Goal: Task Accomplishment & Management: Manage account settings

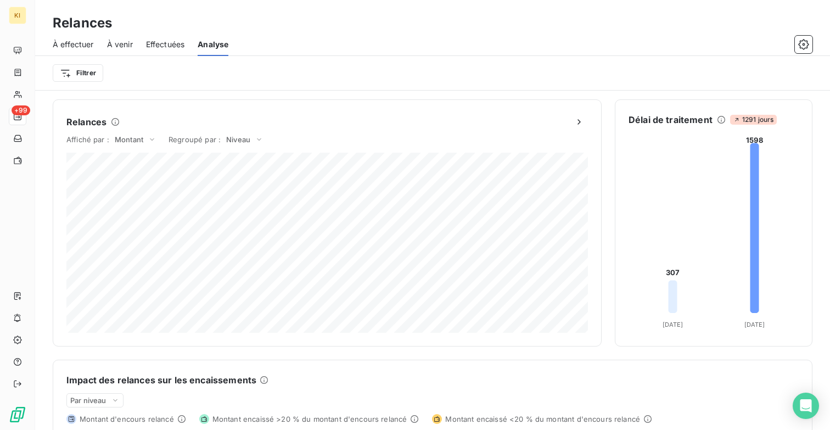
click at [90, 82] on div "Filtrer" at bounding box center [433, 73] width 760 height 21
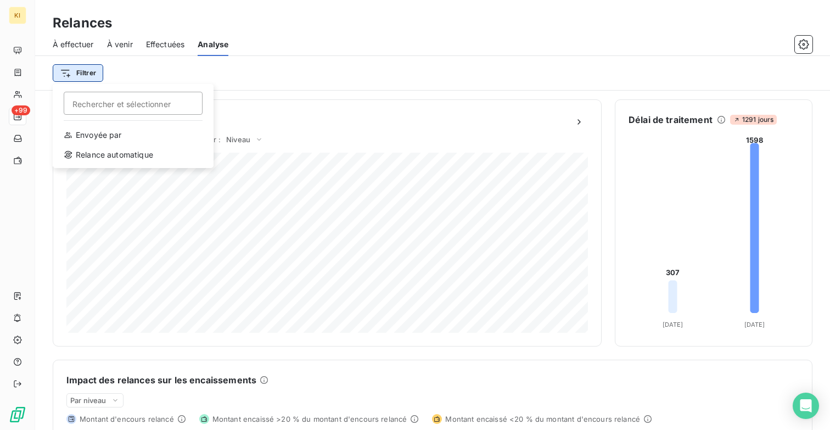
click at [89, 76] on html "KI +99 Relances À effectuer À venir Effectuées Analyse Filtrer Rechercher et sé…" at bounding box center [415, 215] width 830 height 430
click at [141, 58] on html "KI +99 Relances À effectuer À venir Effectuées Analyse Filtrer Rechercher et sé…" at bounding box center [415, 215] width 830 height 430
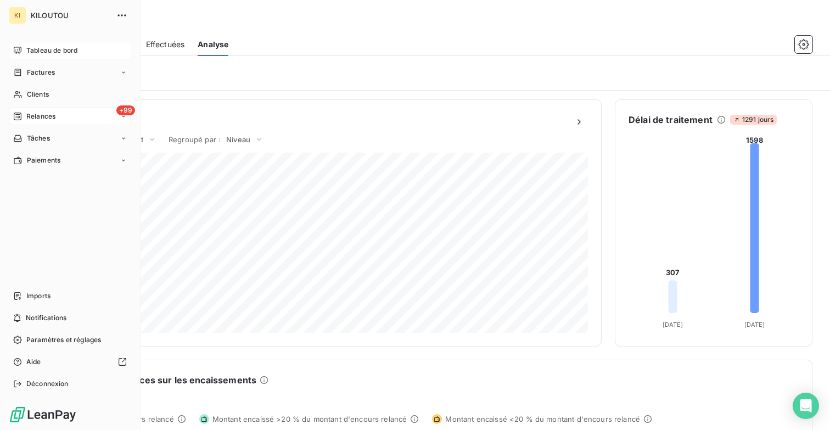
click at [47, 48] on span "Tableau de bord" at bounding box center [51, 51] width 51 height 10
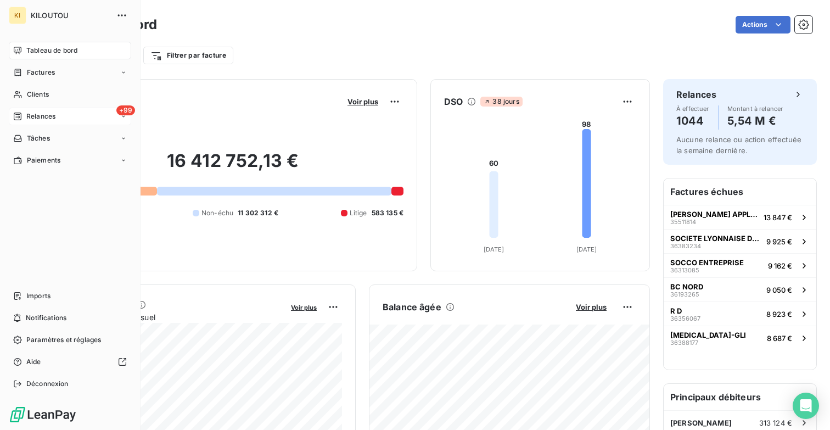
click at [53, 115] on span "Relances" at bounding box center [40, 116] width 29 height 10
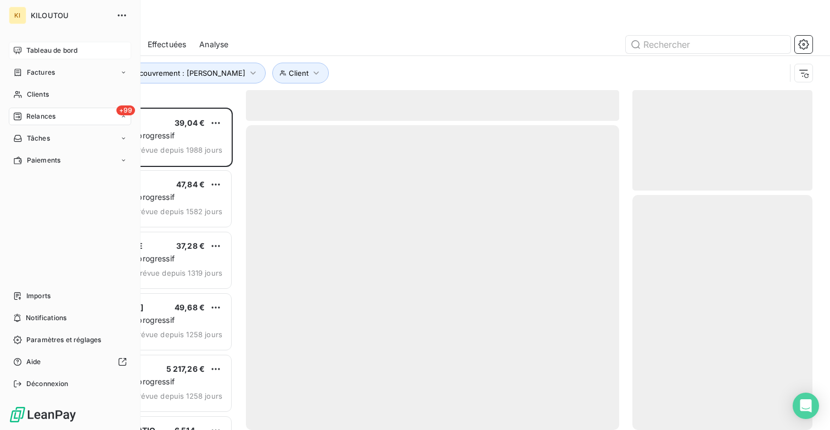
scroll to position [322, 180]
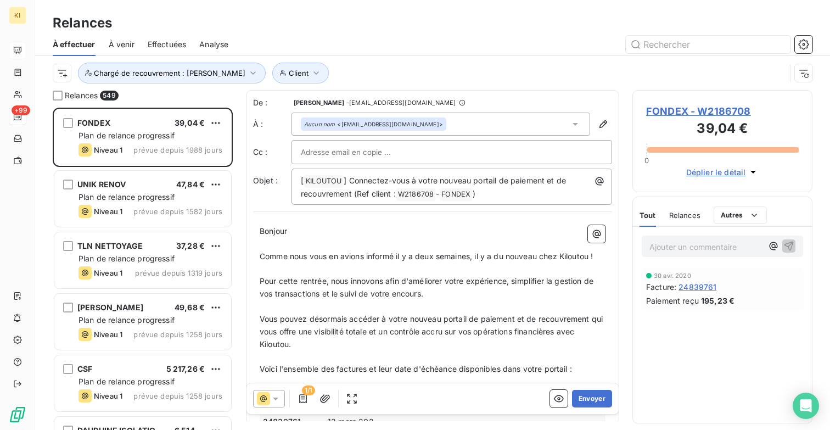
click at [163, 42] on span "Effectuées" at bounding box center [167, 44] width 39 height 11
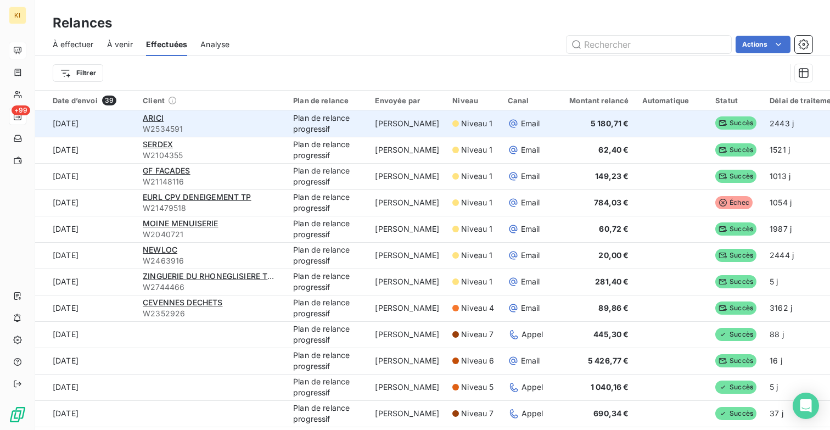
click at [594, 121] on span "5 180,71 €" at bounding box center [610, 123] width 38 height 9
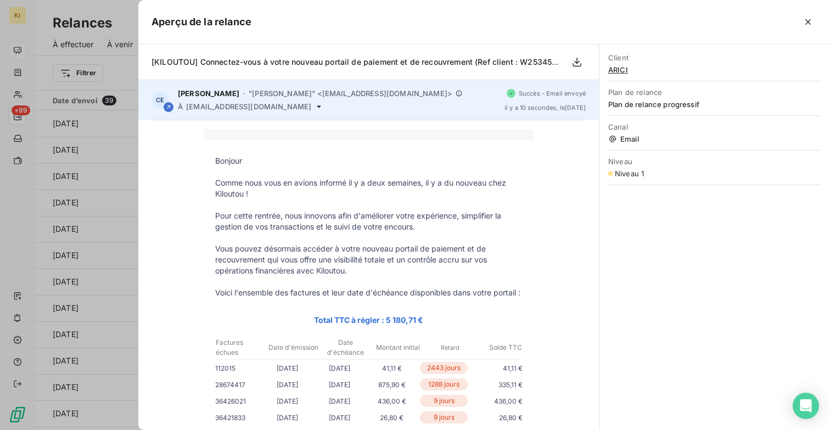
click at [561, 94] on span "Succès - Email envoyé" at bounding box center [552, 93] width 67 height 7
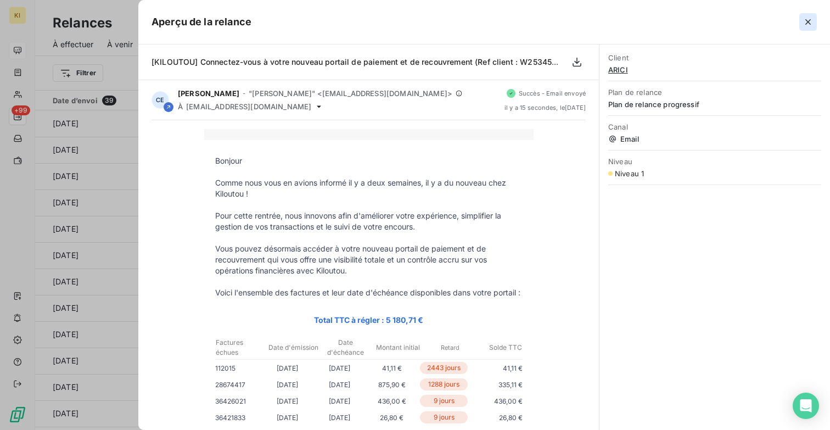
click at [811, 20] on icon "button" at bounding box center [808, 21] width 11 height 11
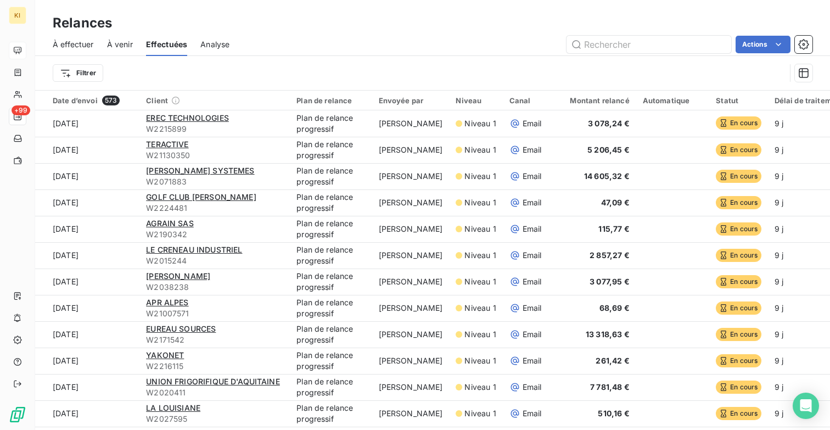
click at [79, 44] on span "À effectuer" at bounding box center [73, 44] width 41 height 11
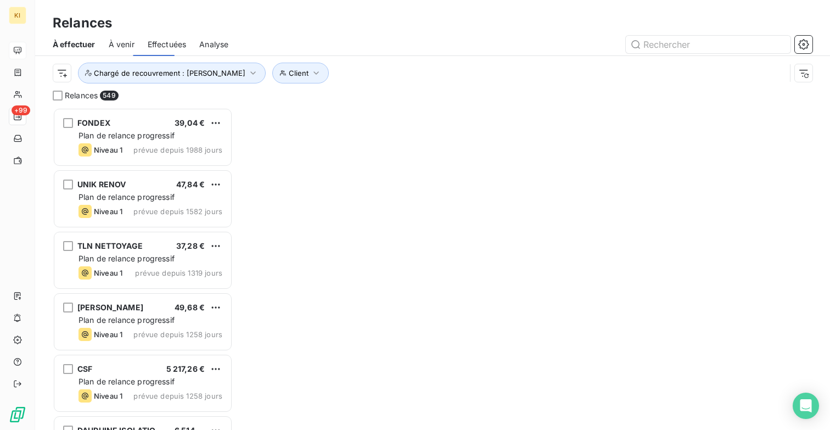
scroll to position [322, 180]
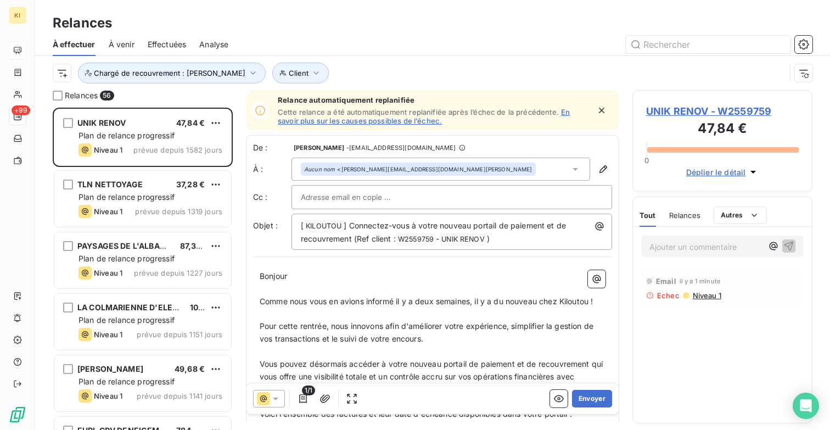
click at [120, 51] on div "À venir" at bounding box center [122, 44] width 26 height 23
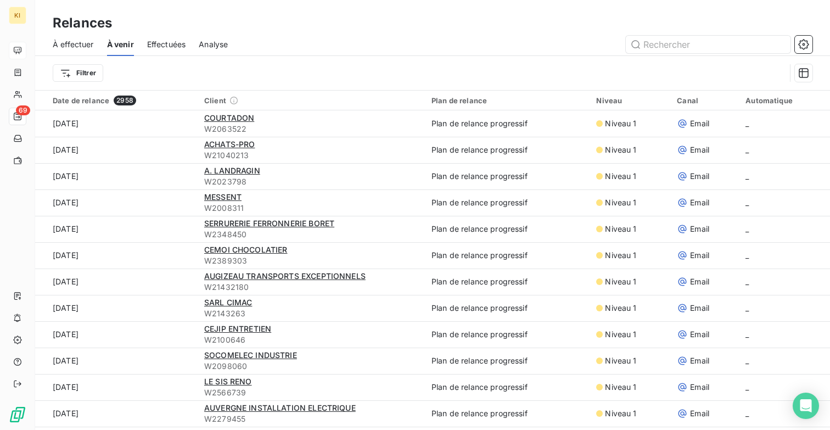
click at [94, 41] on div "À effectuer À venir Effectuées Analyse" at bounding box center [432, 44] width 795 height 23
click at [83, 44] on span "À effectuer" at bounding box center [73, 44] width 41 height 11
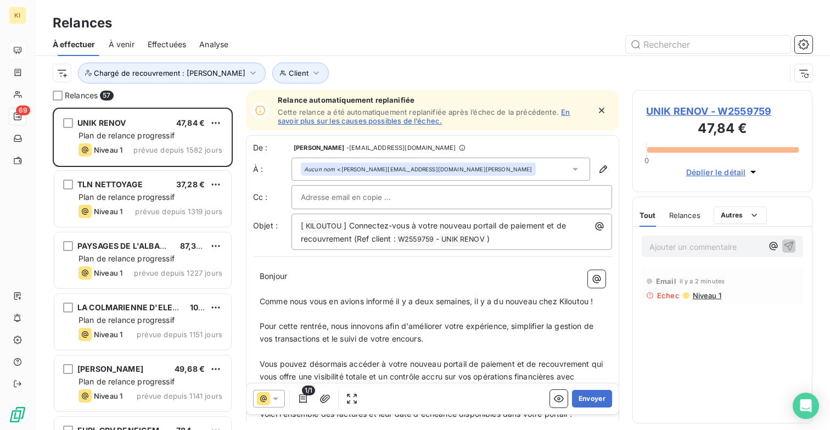
scroll to position [322, 180]
click at [149, 44] on span "Effectuées" at bounding box center [167, 44] width 39 height 11
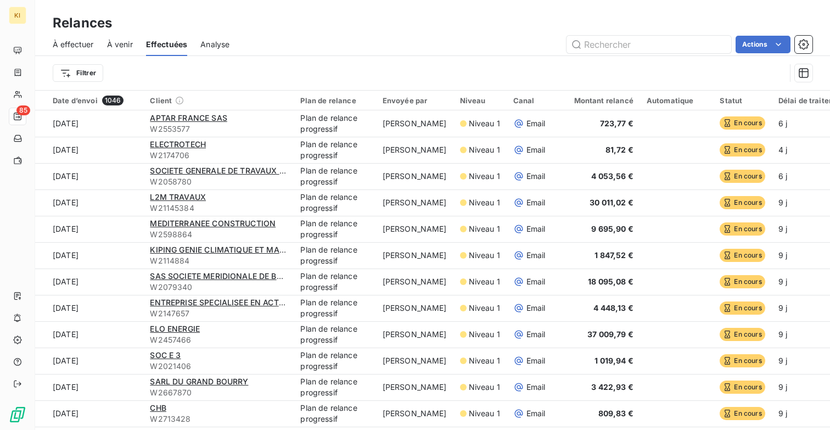
click at [75, 46] on span "À effectuer" at bounding box center [73, 44] width 41 height 11
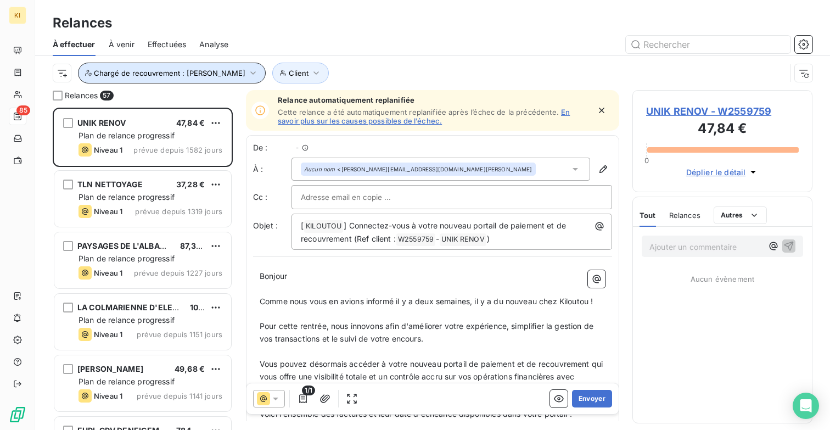
click at [248, 78] on icon "button" at bounding box center [253, 73] width 11 height 11
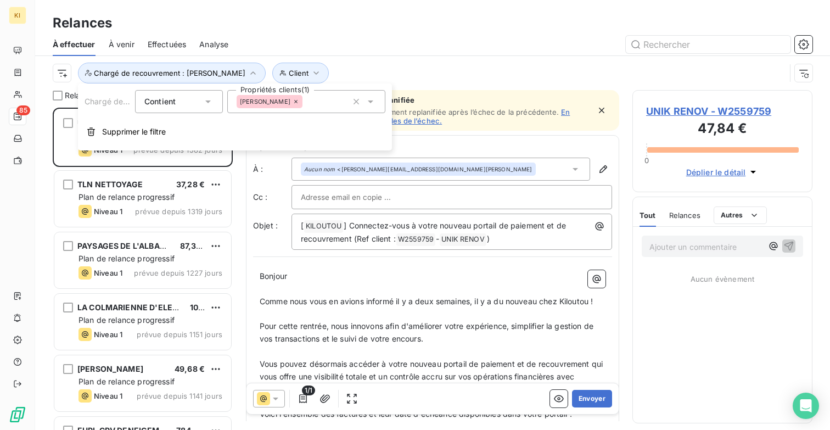
click at [188, 108] on div "Contient" at bounding box center [173, 101] width 58 height 15
click at [303, 100] on input "text" at bounding box center [307, 102] width 9 height 10
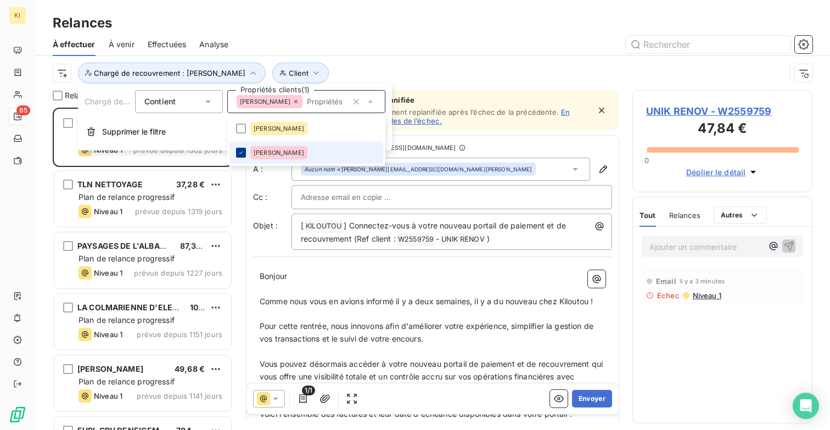
click at [239, 148] on div at bounding box center [241, 153] width 10 height 10
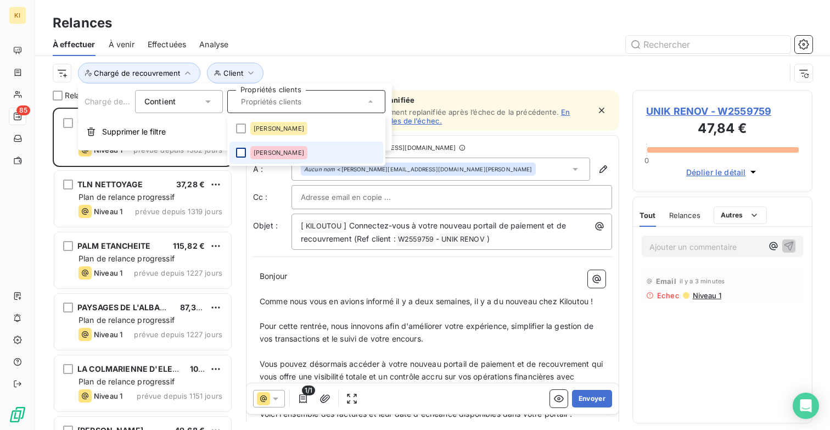
scroll to position [322, 180]
click at [239, 134] on li "Caroline EPINETTE" at bounding box center [307, 129] width 154 height 22
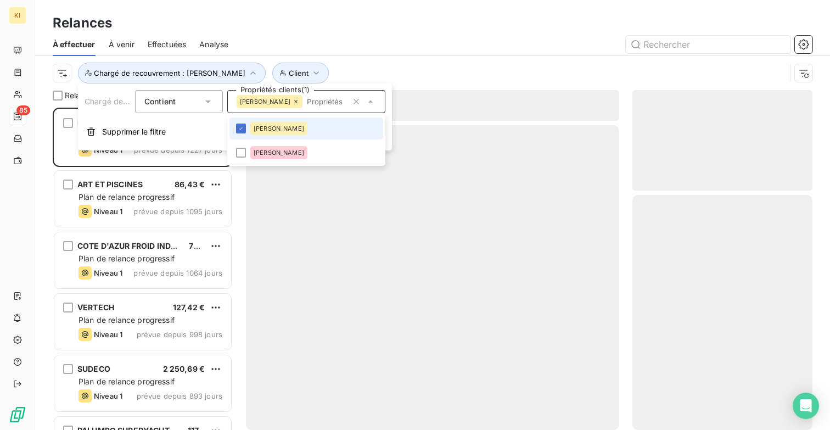
scroll to position [322, 180]
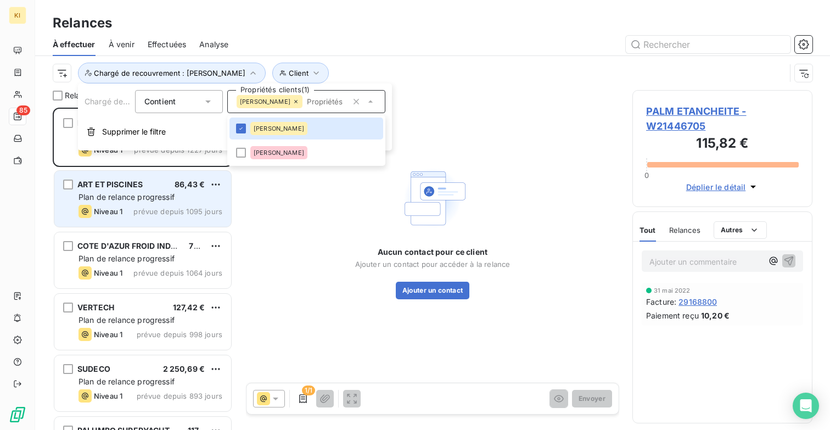
click at [181, 184] on span "86,43 €" at bounding box center [190, 184] width 30 height 9
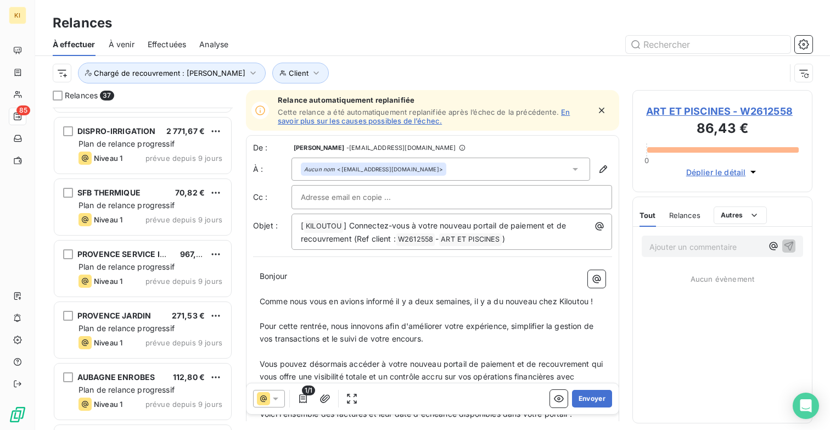
scroll to position [1954, 0]
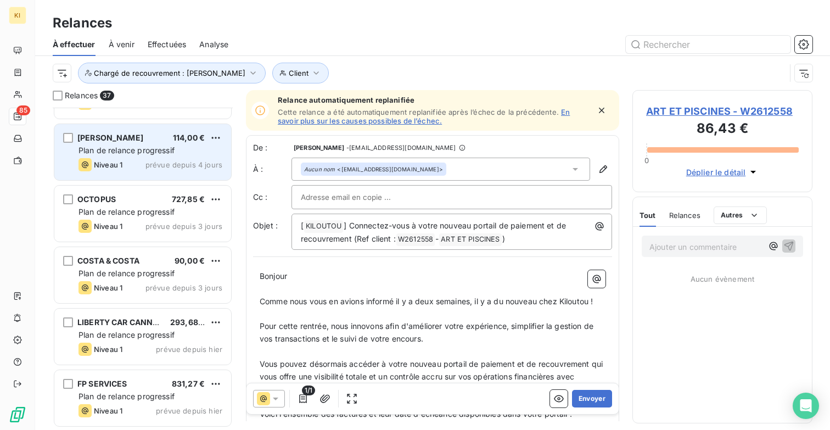
click at [161, 170] on div "Niveau 1 prévue depuis 4 jours" at bounding box center [151, 164] width 144 height 13
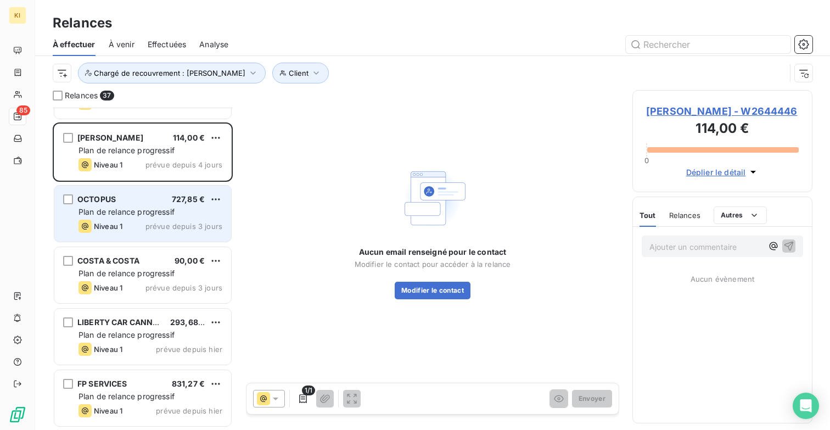
click at [155, 203] on div "OCTOPUS 727,85 €" at bounding box center [151, 199] width 144 height 10
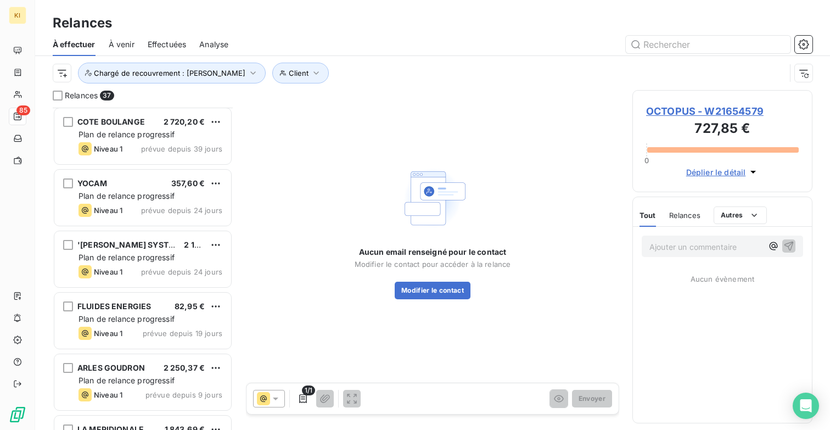
scroll to position [1257, 0]
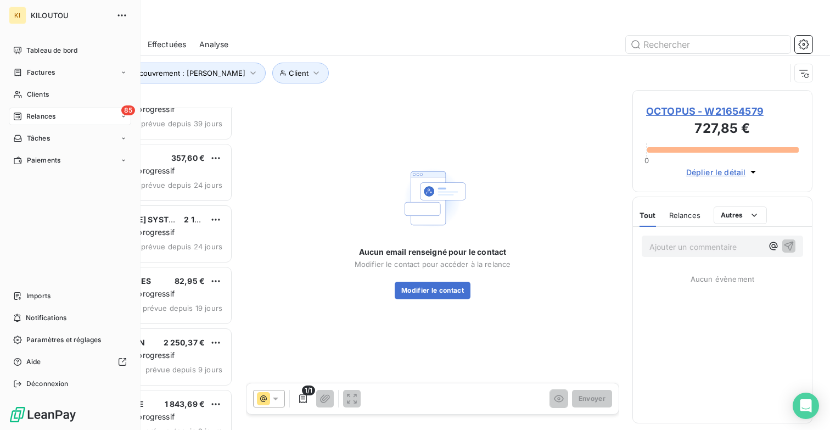
click at [47, 116] on span "Relances" at bounding box center [40, 116] width 29 height 10
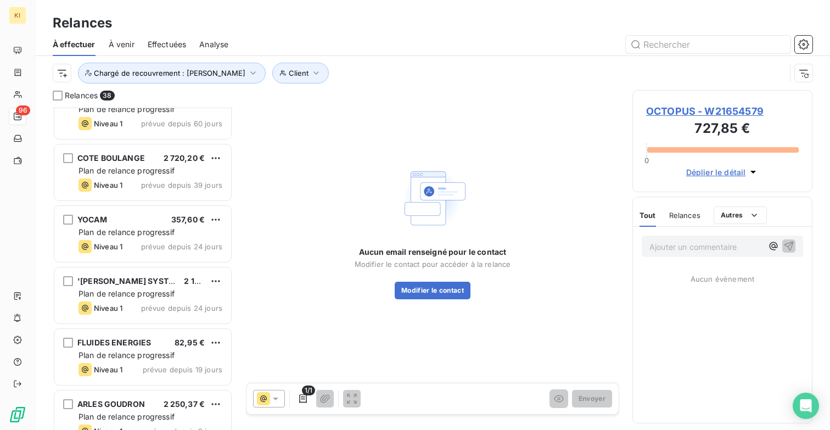
click at [218, 42] on span "Analyse" at bounding box center [213, 44] width 29 height 11
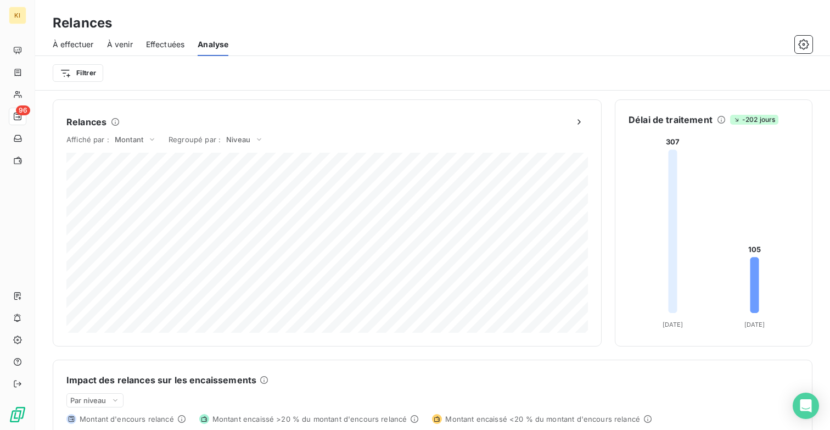
click at [83, 40] on span "À effectuer" at bounding box center [73, 44] width 41 height 11
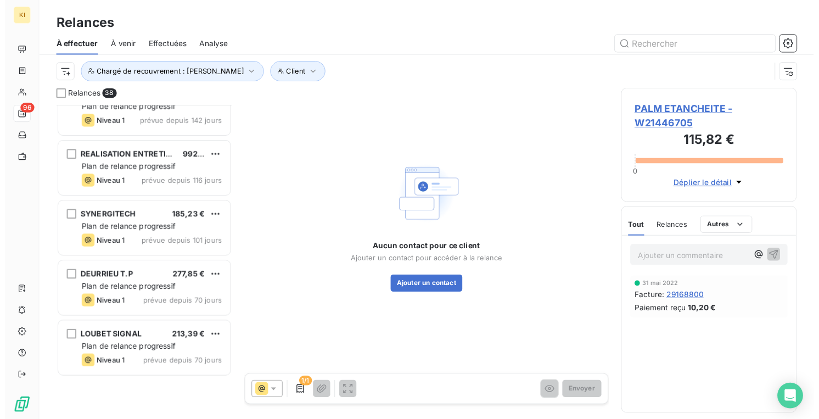
scroll to position [628, 0]
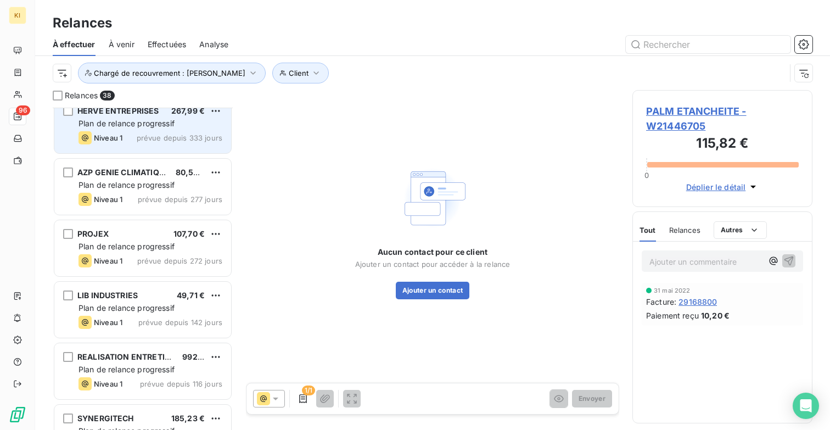
click at [147, 130] on div "HERVE ENTREPRISES 267,99 € Plan de relance progressif Niveau 1 prévue depuis 33…" at bounding box center [142, 125] width 177 height 56
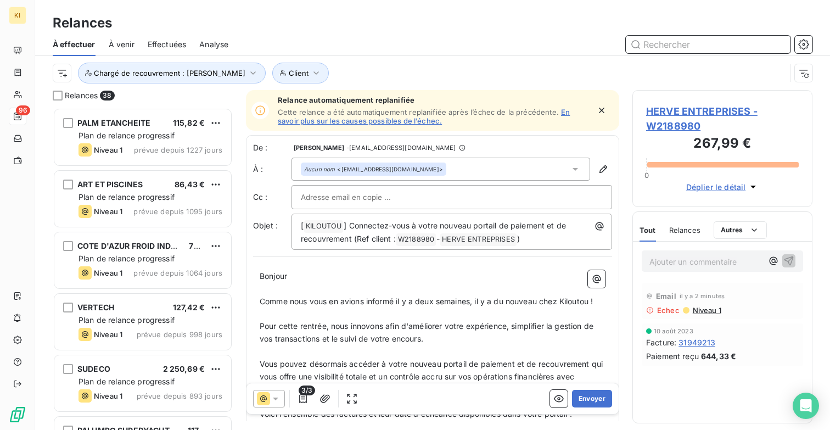
click at [654, 52] on input "text" at bounding box center [708, 45] width 165 height 18
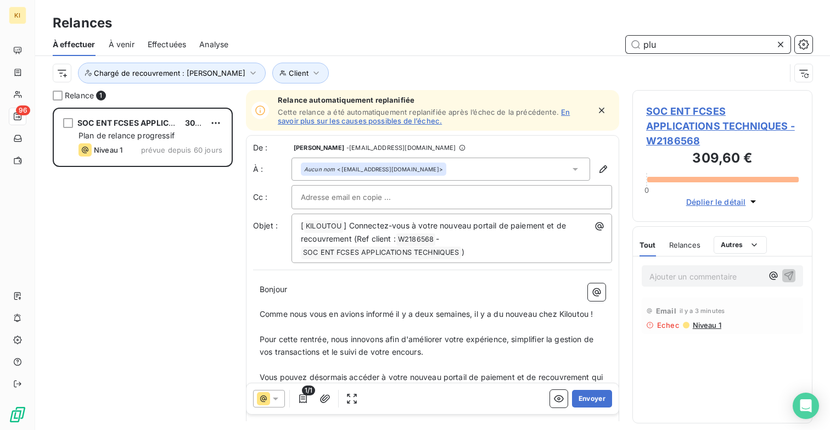
type input "plum"
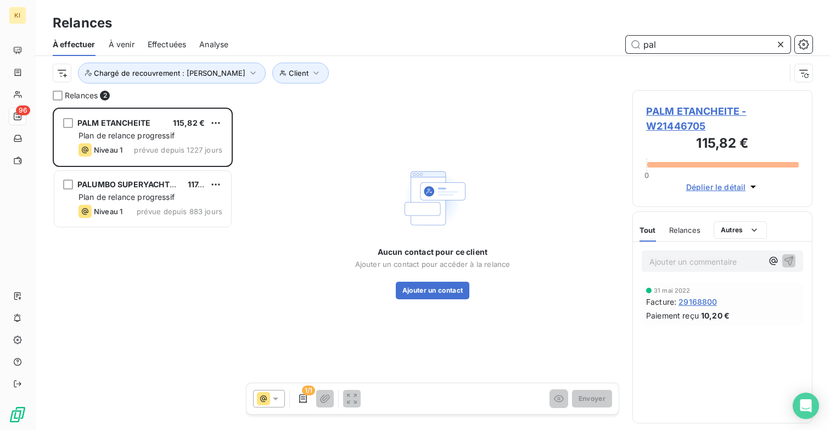
scroll to position [322, 180]
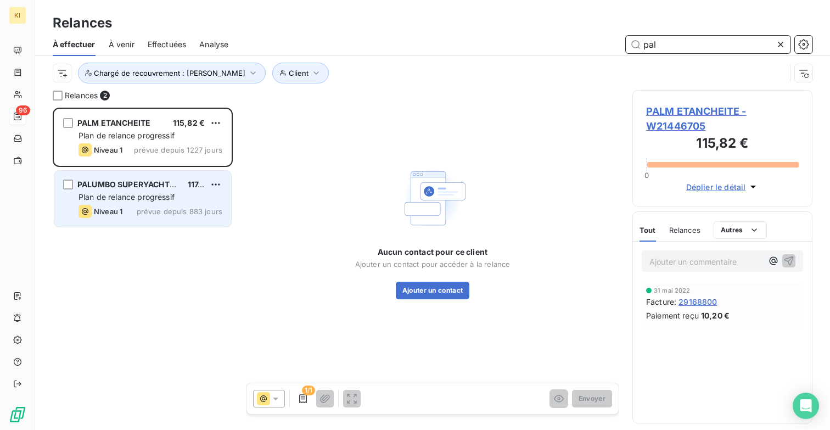
type input "pal"
click at [137, 187] on span "PALUMBO SUPERYACHTS [GEOGRAPHIC_DATA]" at bounding box center [167, 184] width 181 height 9
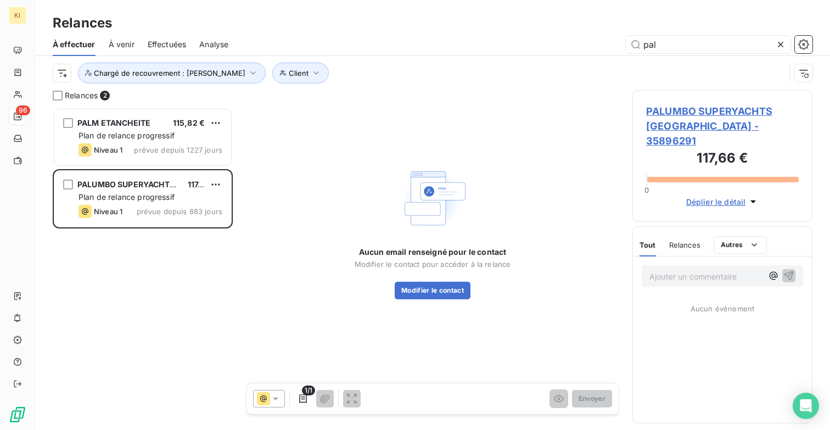
click at [699, 110] on span "PALUMBO SUPERYACHTS MARSEILLE - 35896291" at bounding box center [722, 126] width 153 height 44
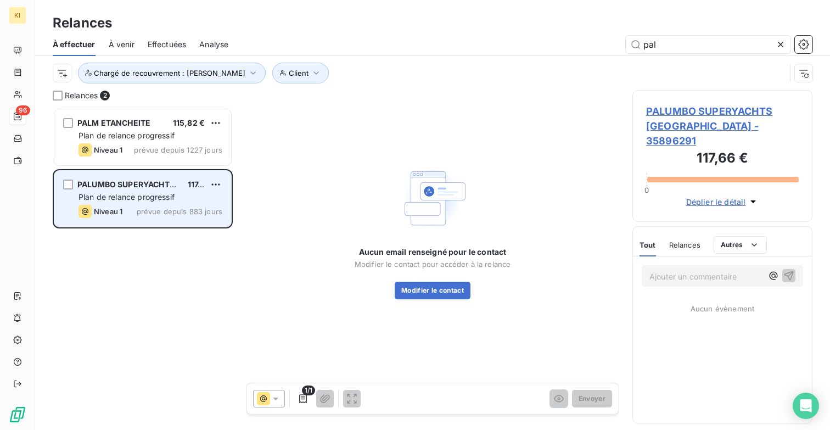
click at [167, 203] on div "PALUMBO SUPERYACHTS MARSEILLE 117,66 € Plan de relance progressif Niveau 1 prév…" at bounding box center [142, 199] width 177 height 56
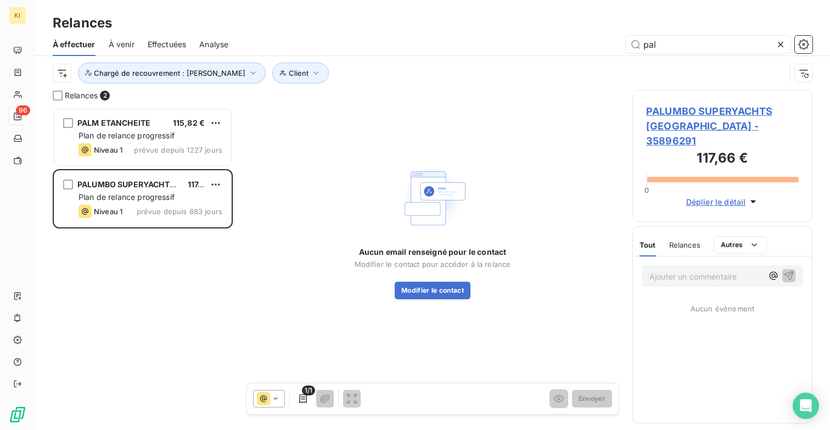
click at [684, 126] on span "PALUMBO SUPERYACHTS MARSEILLE - 35896291" at bounding box center [722, 126] width 153 height 44
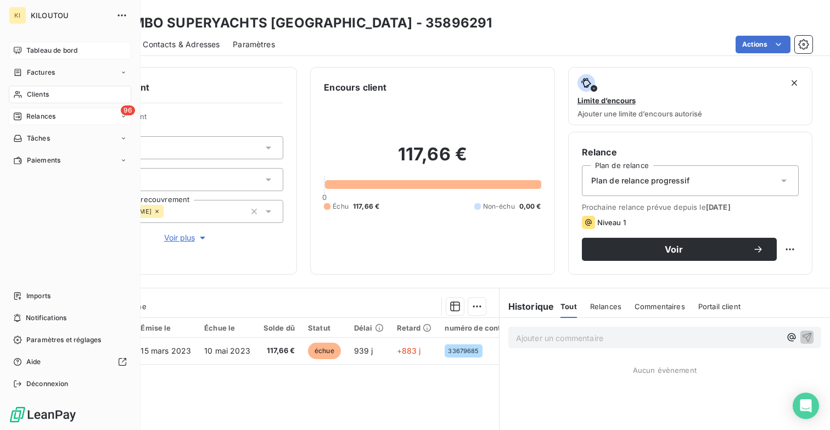
click at [52, 53] on span "Tableau de bord" at bounding box center [51, 51] width 51 height 10
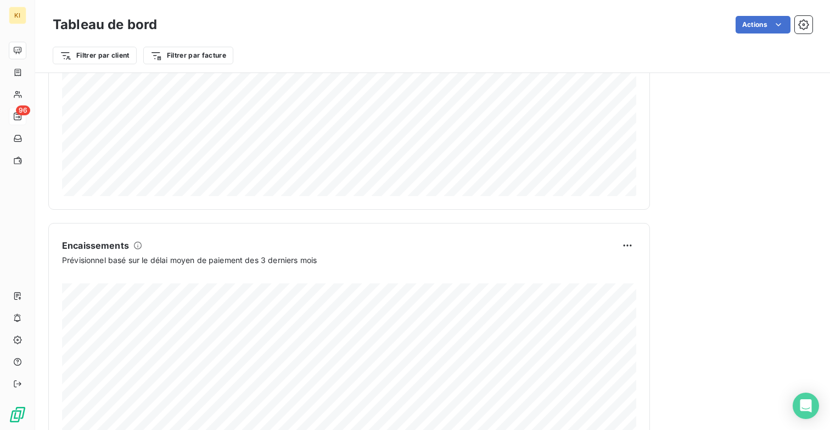
scroll to position [640, 0]
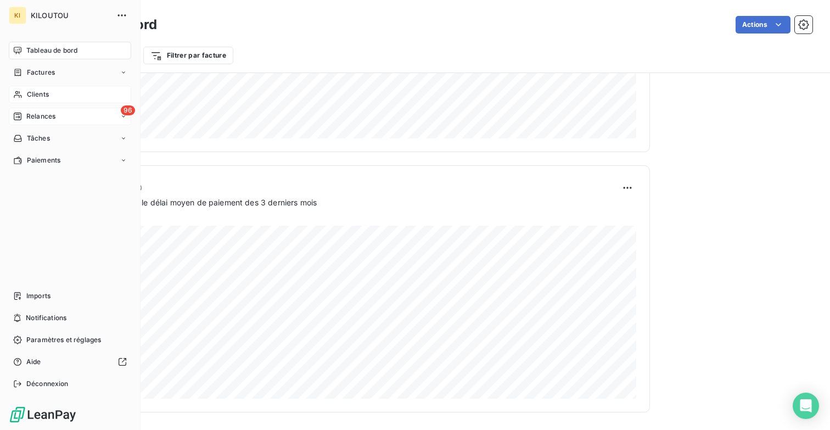
click at [48, 92] on span "Clients" at bounding box center [38, 95] width 22 height 10
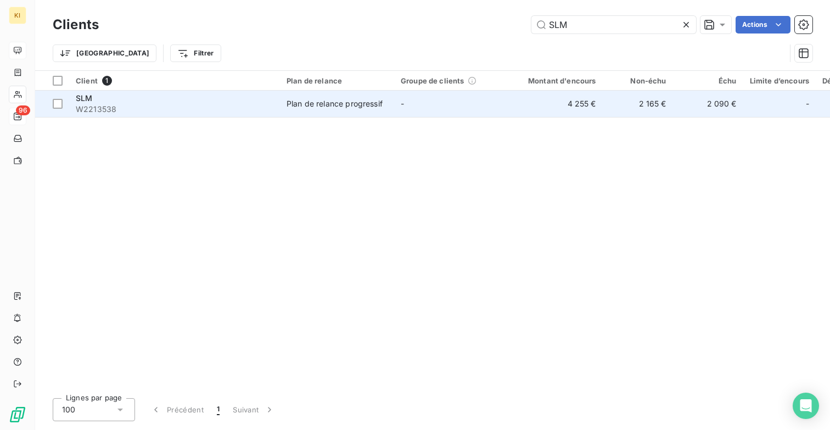
type input "SLM"
click at [161, 102] on div "SLM" at bounding box center [175, 98] width 198 height 11
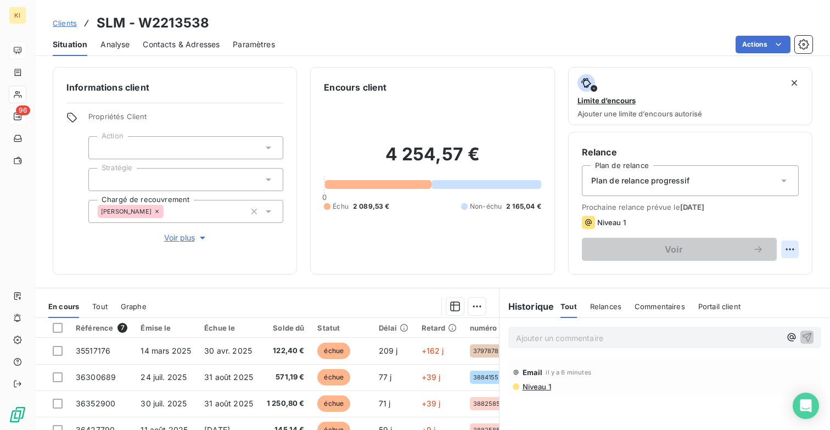
click at [794, 252] on html "KI 96 Clients SLM - W2213538 Situation Analyse Contacts & Adresses Paramètres A…" at bounding box center [415, 215] width 830 height 430
click at [813, 42] on html "KI 96 Clients SLM - W2213538 Situation Analyse Contacts & Adresses Paramètres A…" at bounding box center [415, 215] width 830 height 430
click at [806, 44] on icon "button" at bounding box center [803, 44] width 11 height 11
click at [763, 38] on html "KI 96 Clients SLM - W2213538 Situation Analyse Contacts & Adresses Paramètres A…" at bounding box center [415, 215] width 830 height 430
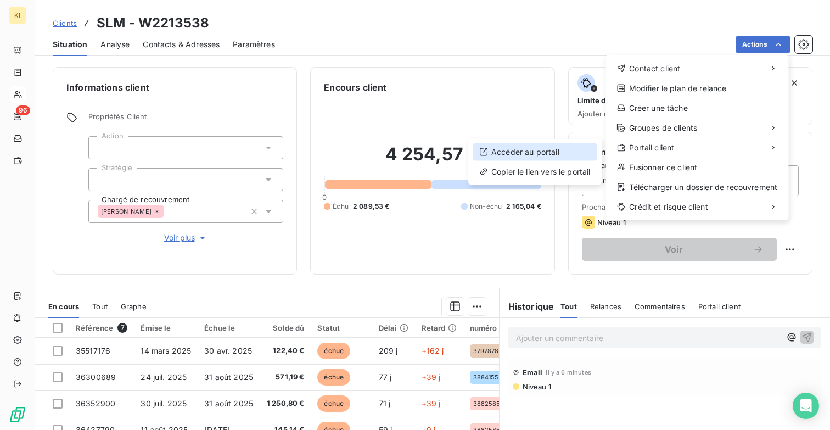
click at [556, 146] on div "Accéder au portail" at bounding box center [535, 152] width 125 height 18
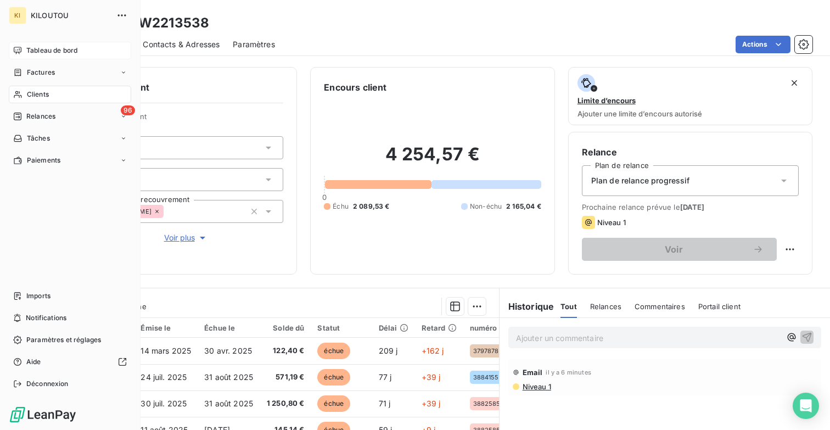
click at [31, 47] on span "Tableau de bord" at bounding box center [51, 51] width 51 height 10
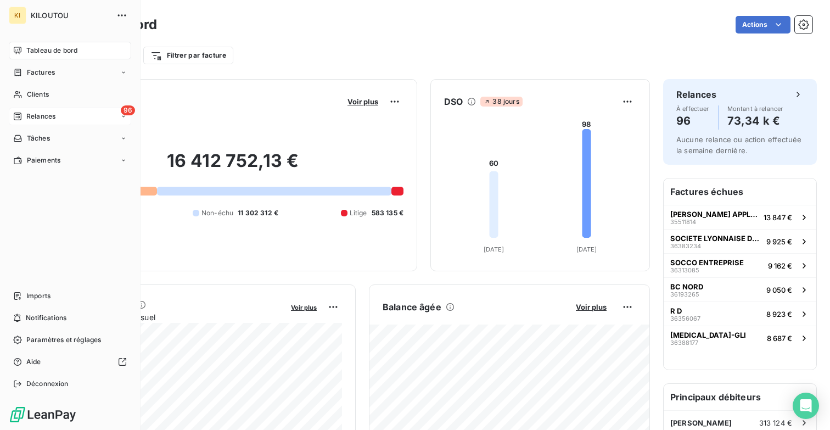
click at [48, 114] on span "Relances" at bounding box center [40, 116] width 29 height 10
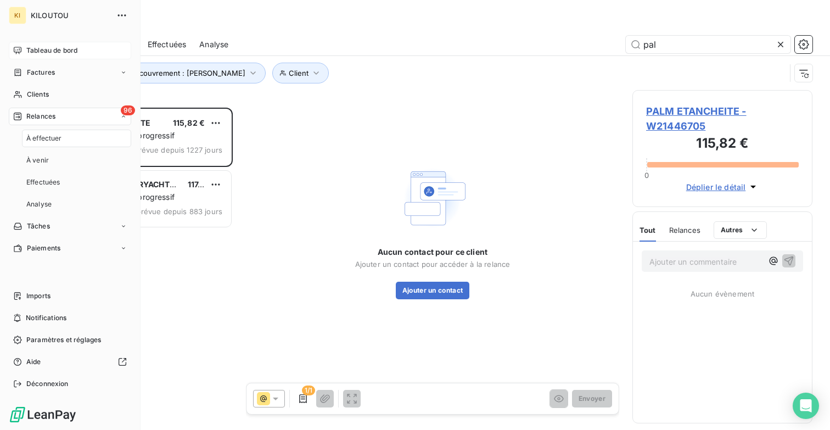
scroll to position [322, 180]
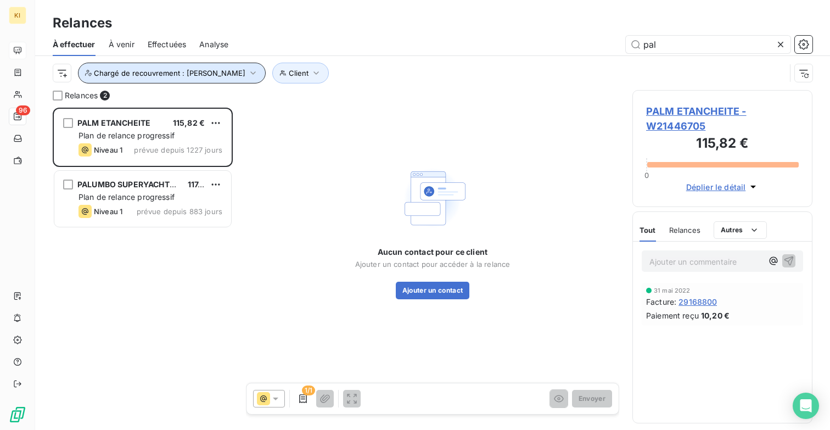
click at [254, 70] on icon "button" at bounding box center [253, 73] width 11 height 11
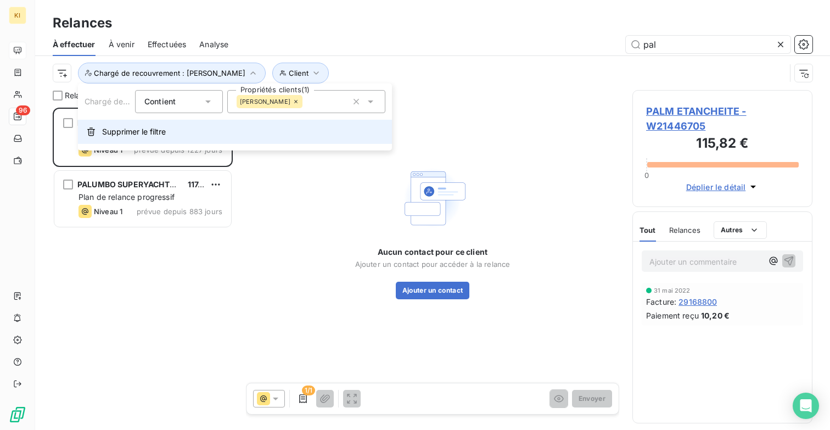
click at [121, 134] on span "Supprimer le filtre" at bounding box center [134, 131] width 64 height 11
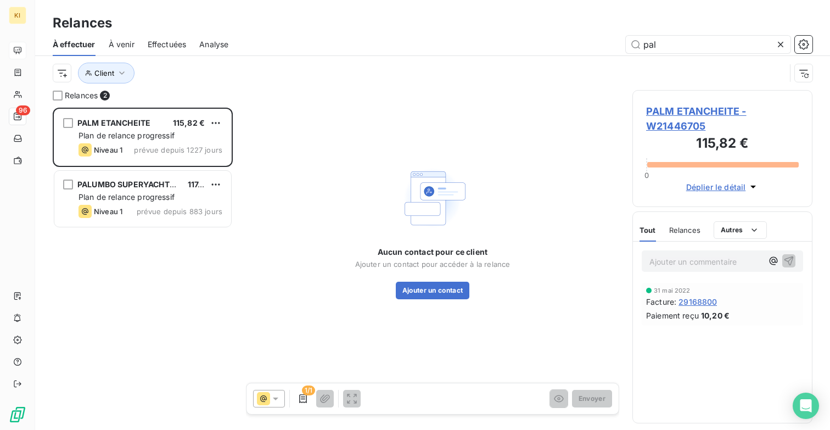
click at [130, 236] on div "PALM ETANCHEITE 115,82 € Plan de relance progressif Niveau 1 prévue depuis 1227…" at bounding box center [143, 269] width 180 height 322
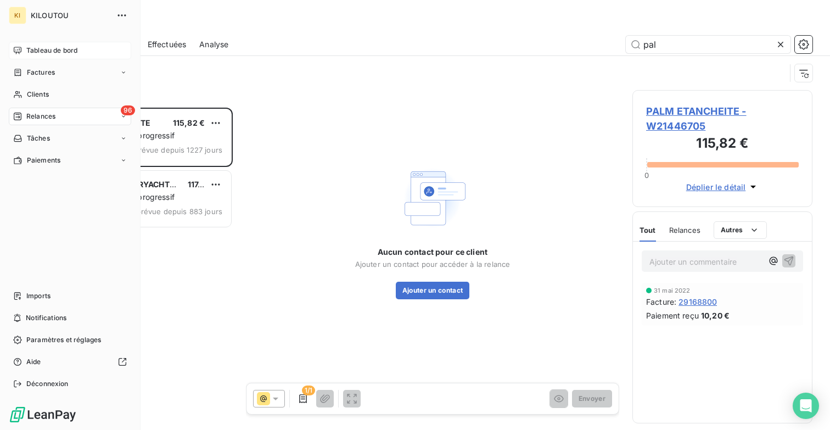
click at [32, 114] on span "Relances" at bounding box center [40, 116] width 29 height 10
click at [43, 160] on span "À venir" at bounding box center [37, 160] width 23 height 10
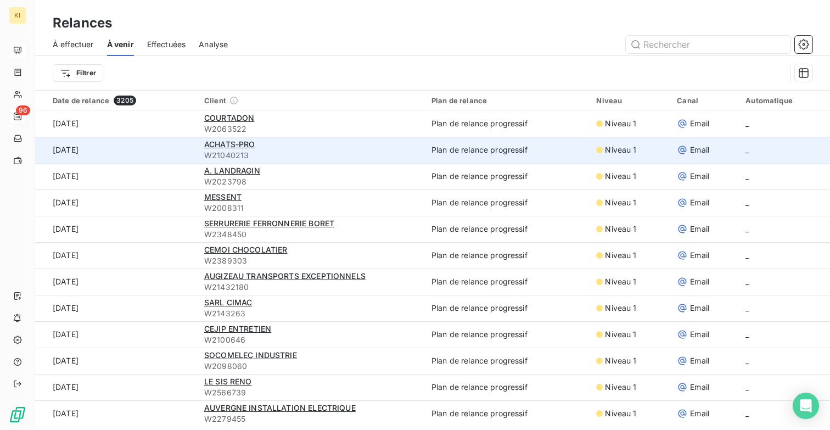
scroll to position [1, 0]
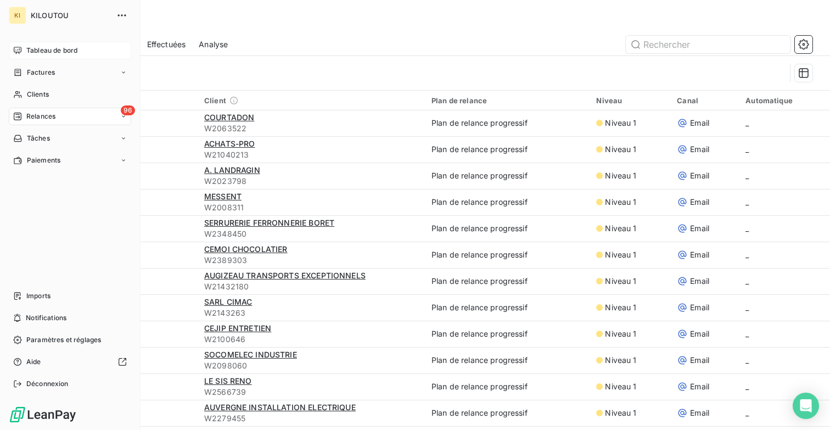
click at [23, 49] on div "Tableau de bord" at bounding box center [70, 51] width 122 height 18
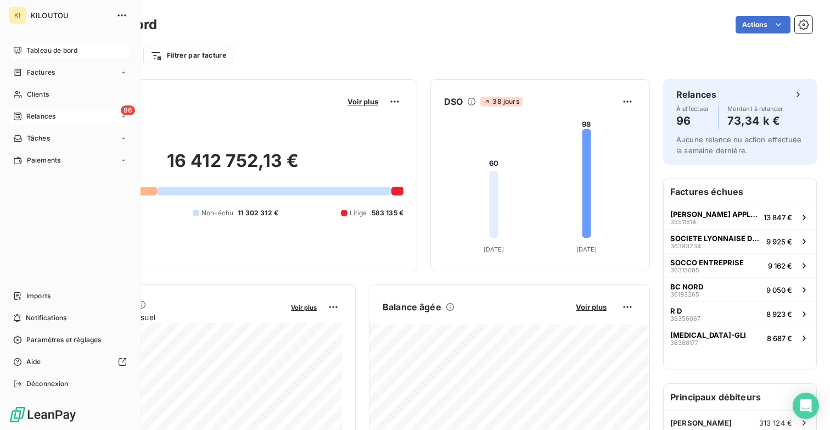
click at [48, 120] on span "Relances" at bounding box center [40, 116] width 29 height 10
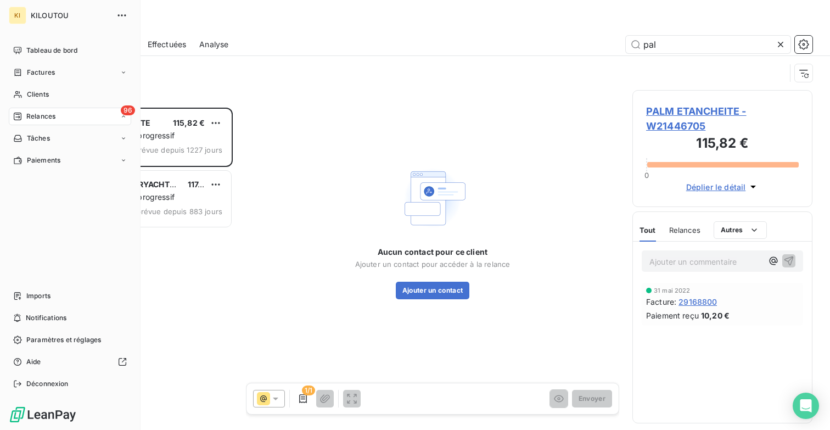
scroll to position [322, 180]
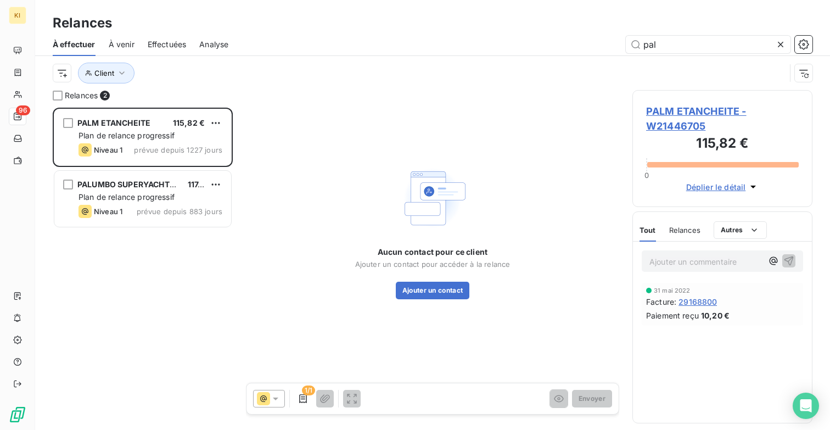
click at [167, 47] on span "Effectuées" at bounding box center [167, 44] width 39 height 11
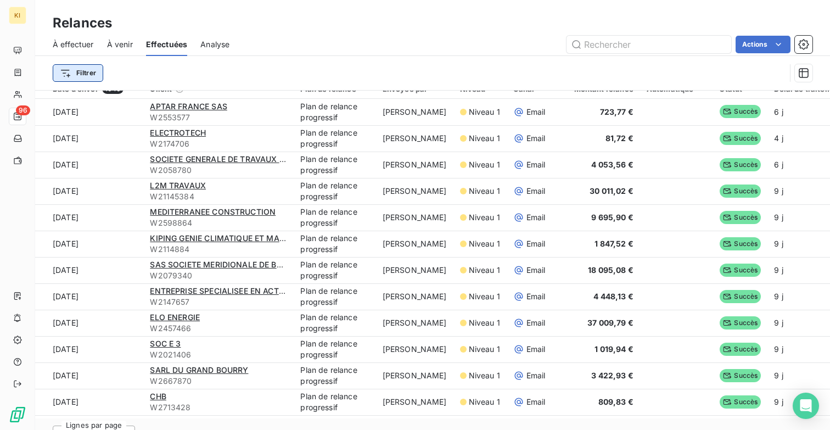
click at [81, 66] on html "KI 96 Relances À effectuer À venir Effectuées Analyse Actions Filtrer Date d’en…" at bounding box center [415, 215] width 830 height 430
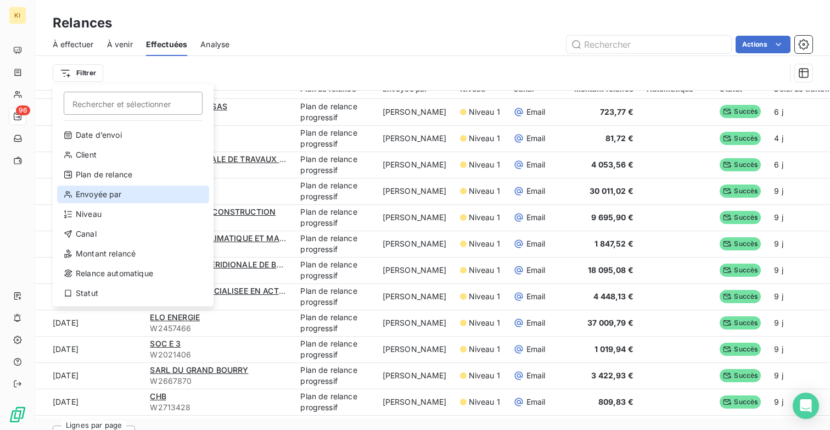
click at [135, 198] on div "Envoyée par" at bounding box center [133, 195] width 152 height 18
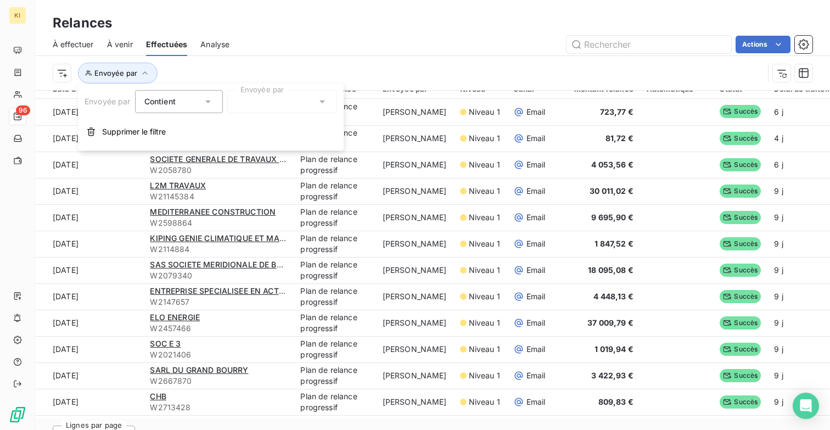
click at [198, 98] on div "Contient" at bounding box center [173, 101] width 58 height 15
click at [263, 98] on div at bounding box center [282, 101] width 110 height 23
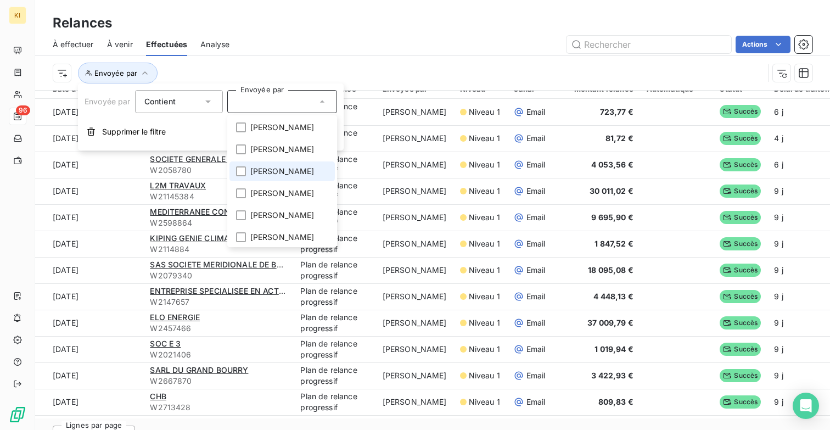
click at [281, 174] on span "CAROLINE EPINETTE" at bounding box center [282, 171] width 64 height 11
click at [399, 58] on div "Envoyée par : CAROLINE EPINETTE" at bounding box center [433, 73] width 760 height 34
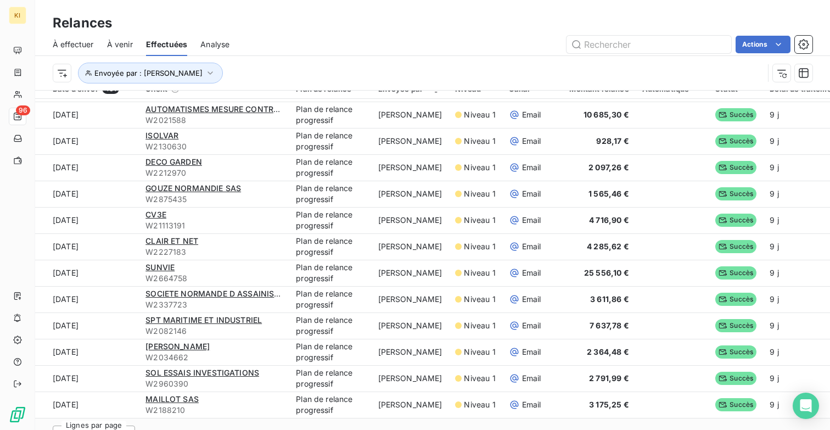
scroll to position [37, 0]
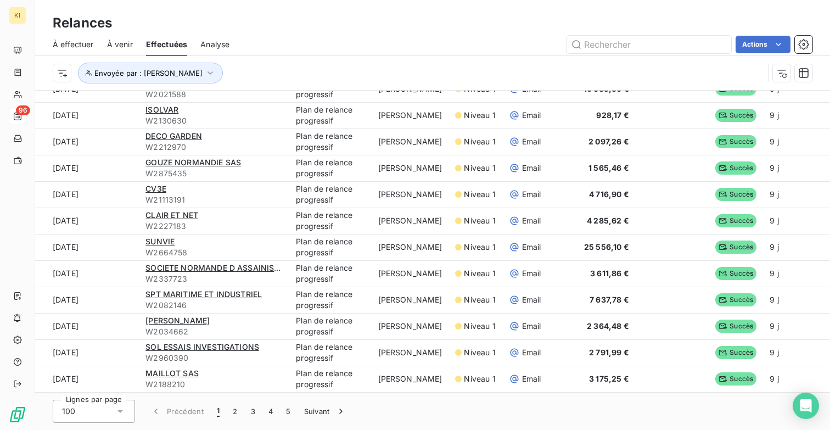
click at [112, 410] on div "100" at bounding box center [94, 411] width 82 height 23
click at [289, 412] on button "5" at bounding box center [289, 411] width 18 height 23
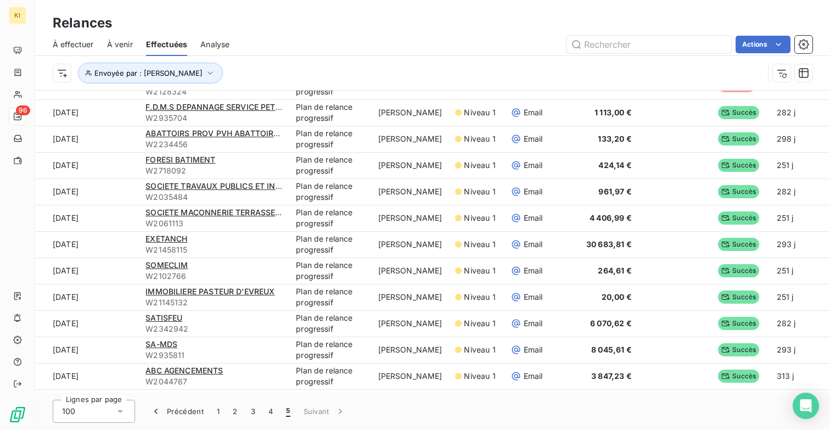
scroll to position [0, 0]
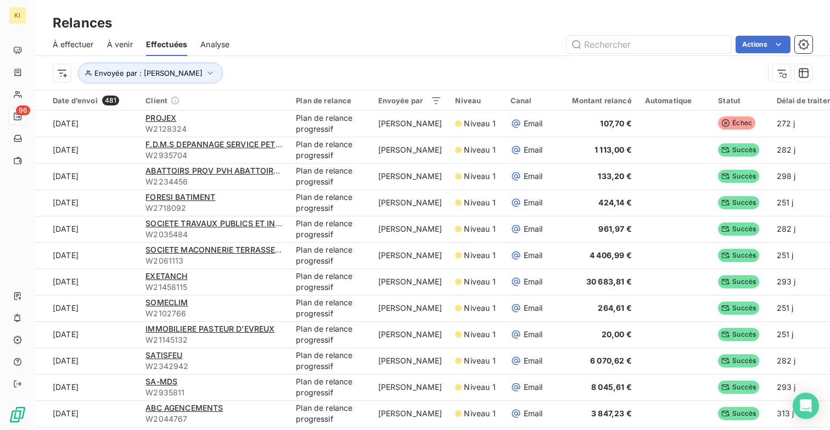
click at [79, 42] on span "À effectuer" at bounding box center [73, 44] width 41 height 11
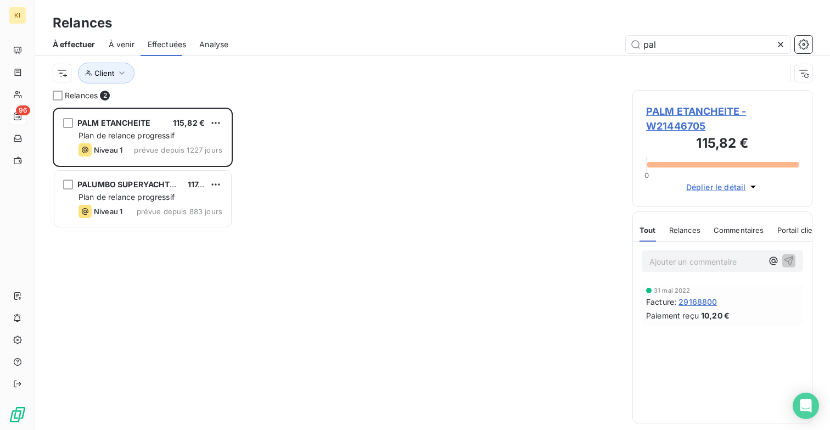
scroll to position [322, 180]
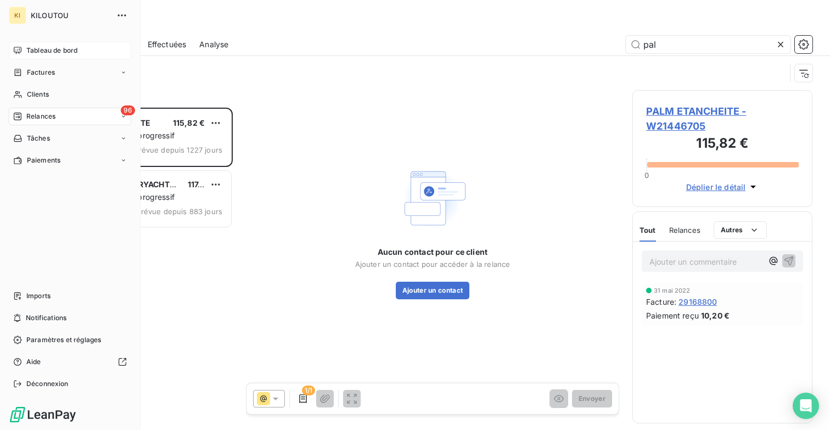
click at [38, 49] on span "Tableau de bord" at bounding box center [51, 51] width 51 height 10
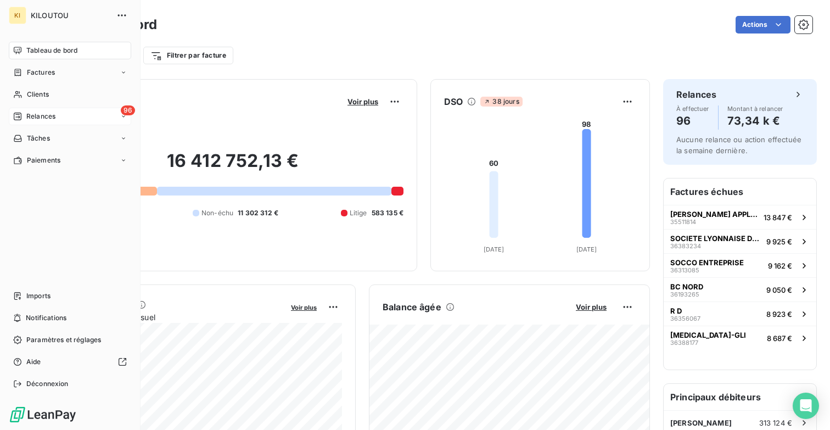
click at [48, 55] on div "Tableau de bord" at bounding box center [70, 51] width 122 height 18
click at [46, 74] on span "Factures" at bounding box center [41, 73] width 28 height 10
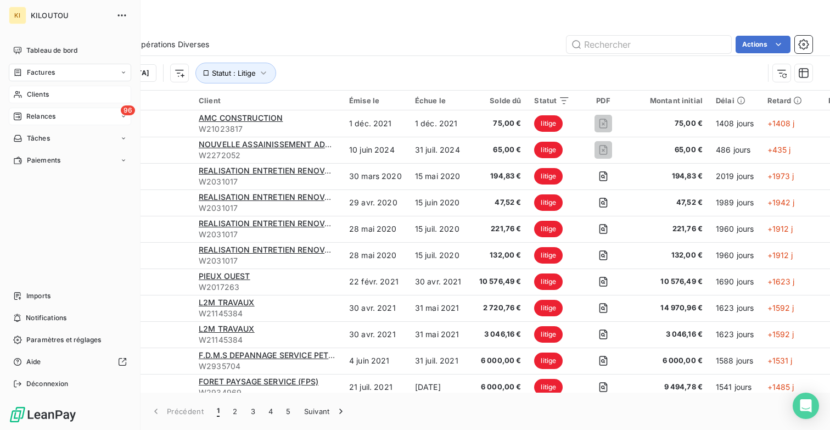
click at [43, 93] on span "Clients" at bounding box center [38, 95] width 22 height 10
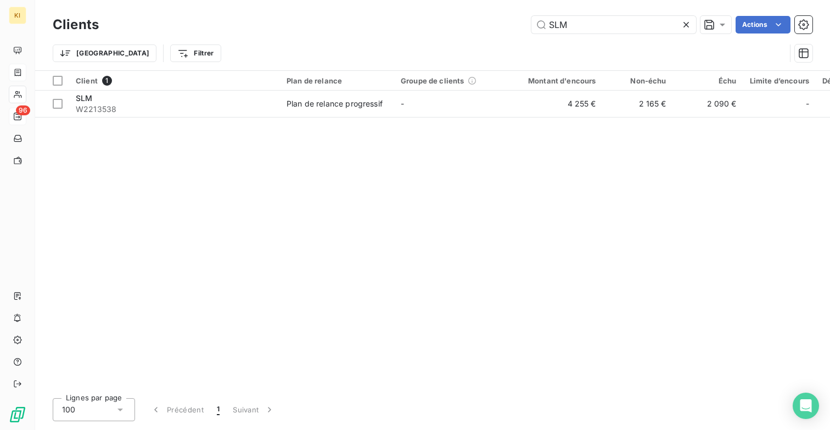
click at [594, 51] on div "Trier Filtrer" at bounding box center [419, 53] width 733 height 21
click at [594, 30] on input "SLM" at bounding box center [614, 25] width 165 height 18
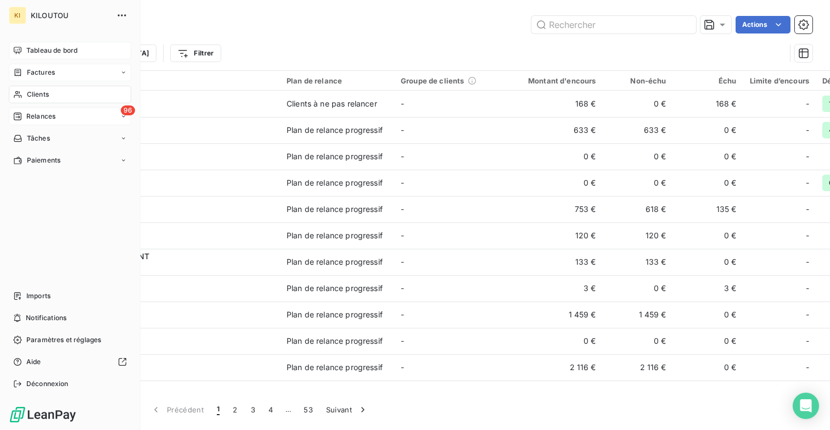
click at [41, 53] on span "Tableau de bord" at bounding box center [51, 51] width 51 height 10
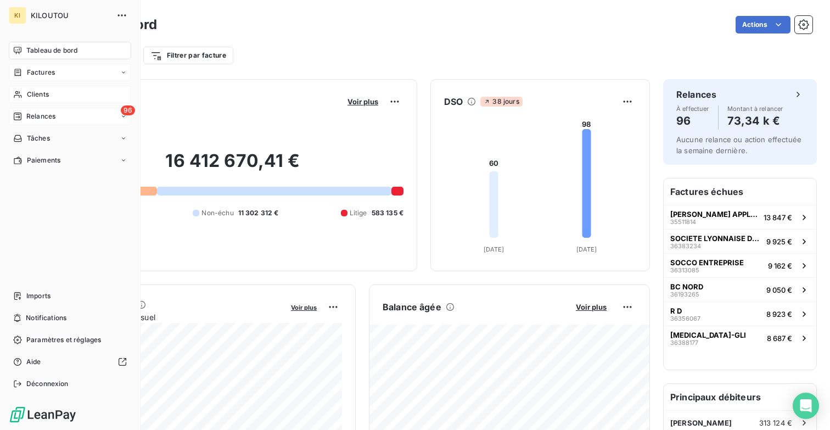
click at [48, 119] on span "Relances" at bounding box center [40, 116] width 29 height 10
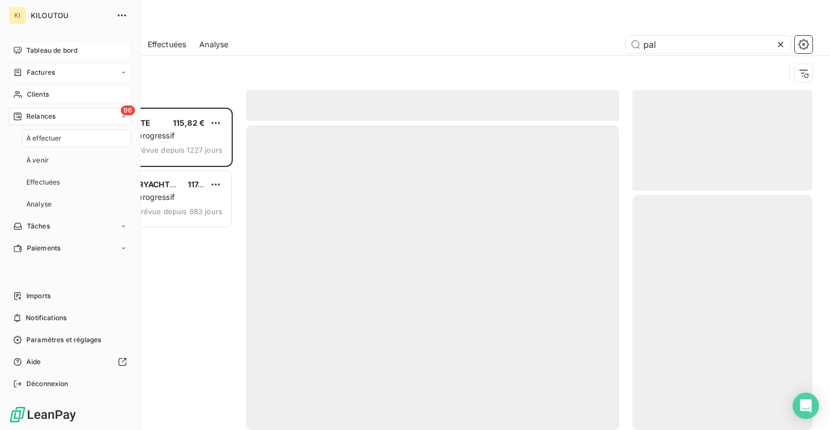
scroll to position [322, 180]
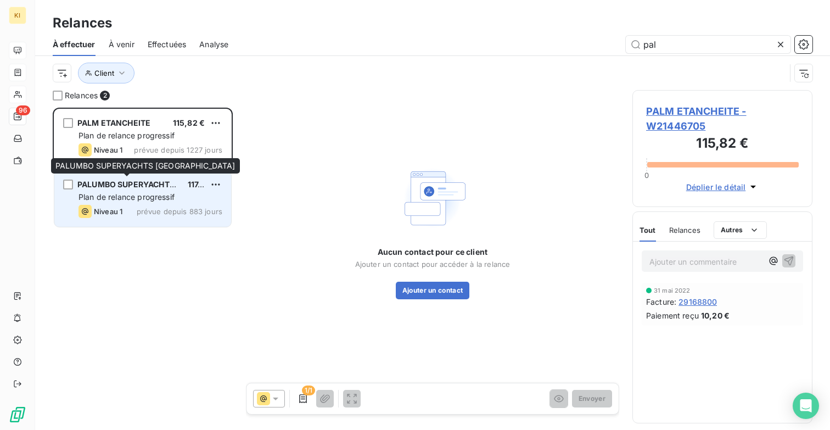
click at [136, 186] on span "PALUMBO SUPERYACHTS [GEOGRAPHIC_DATA]" at bounding box center [167, 184] width 181 height 9
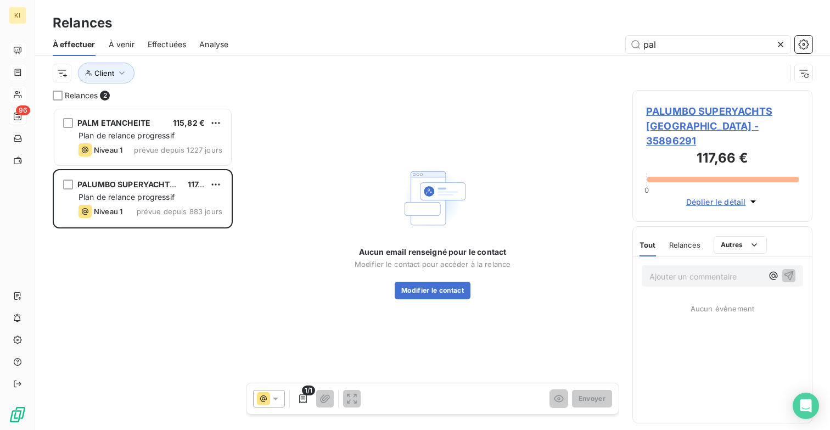
click at [132, 51] on div "À venir" at bounding box center [122, 44] width 26 height 23
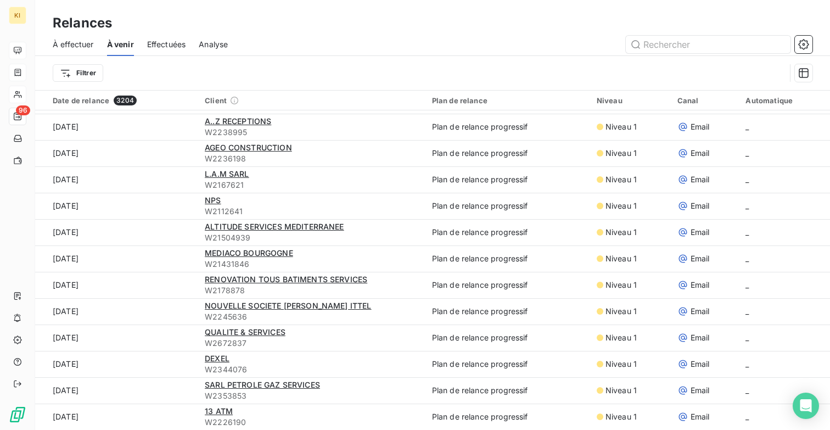
scroll to position [37, 0]
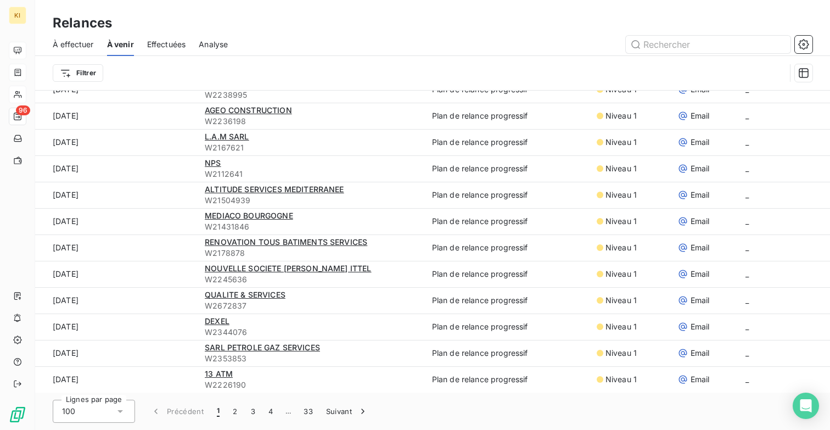
click at [165, 49] on div "Effectuées" at bounding box center [166, 44] width 39 height 23
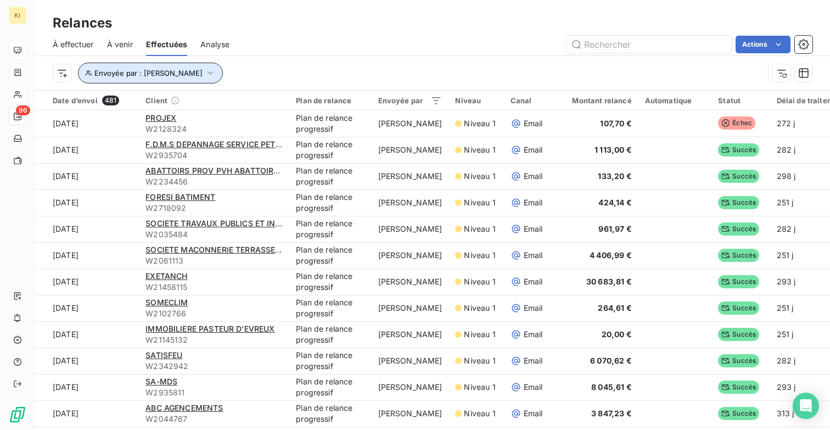
click at [216, 75] on icon "button" at bounding box center [210, 73] width 11 height 11
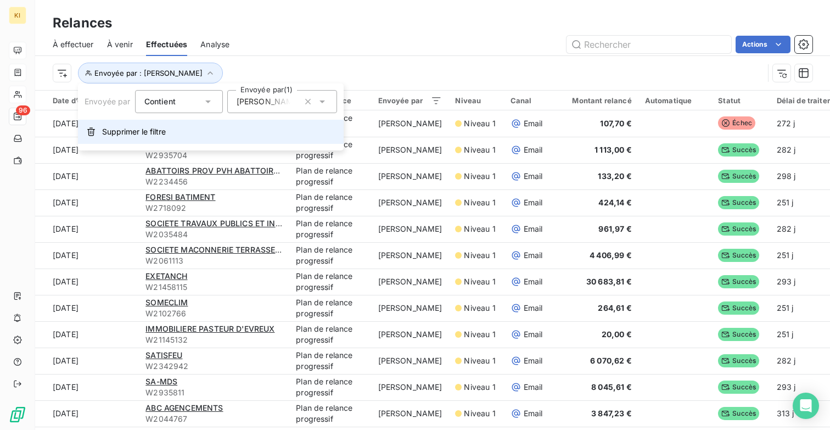
click at [141, 138] on button "Supprimer le filtre" at bounding box center [211, 132] width 266 height 24
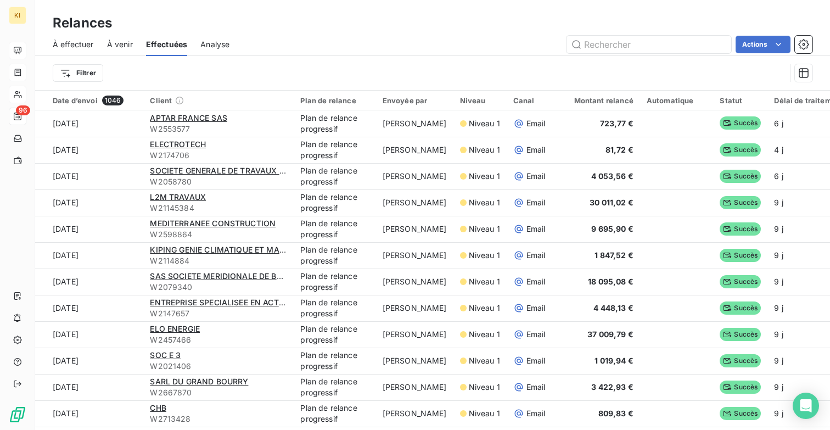
click at [122, 42] on span "À venir" at bounding box center [120, 44] width 26 height 11
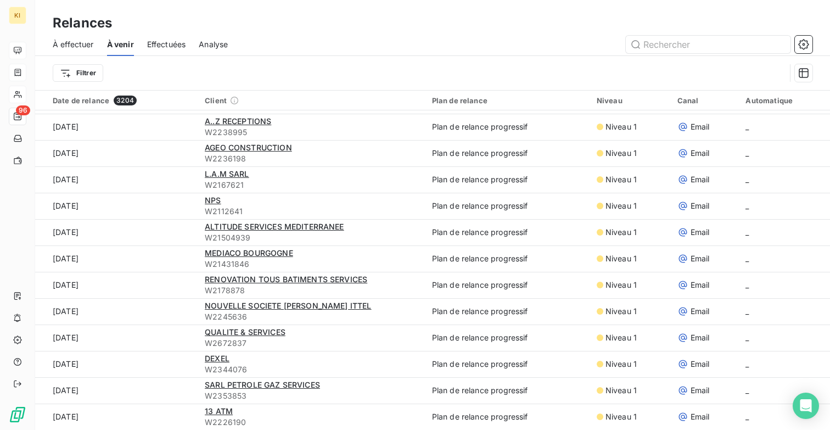
scroll to position [37, 0]
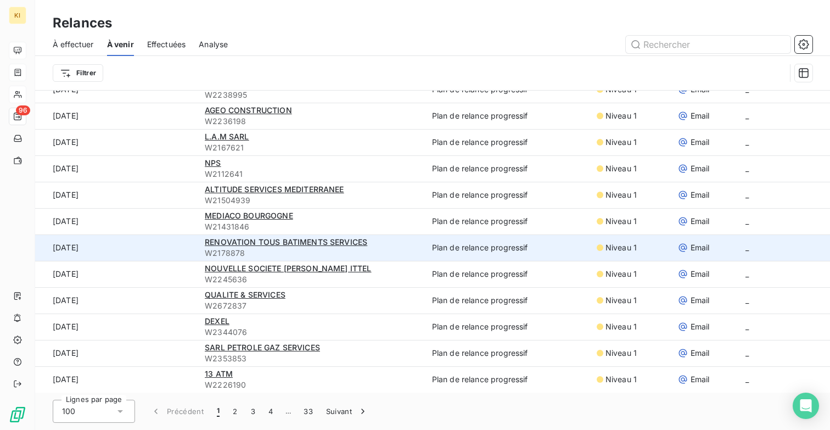
click at [154, 253] on td "10 oct. 2025" at bounding box center [116, 247] width 163 height 26
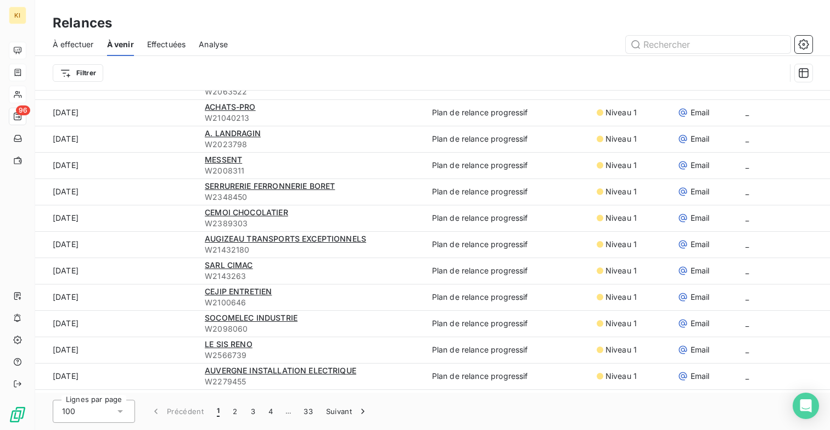
scroll to position [0, 0]
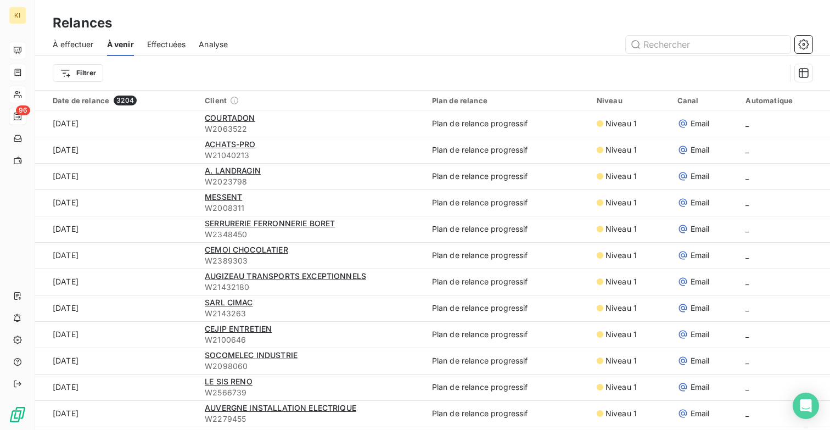
click at [88, 44] on span "À effectuer" at bounding box center [73, 44] width 41 height 11
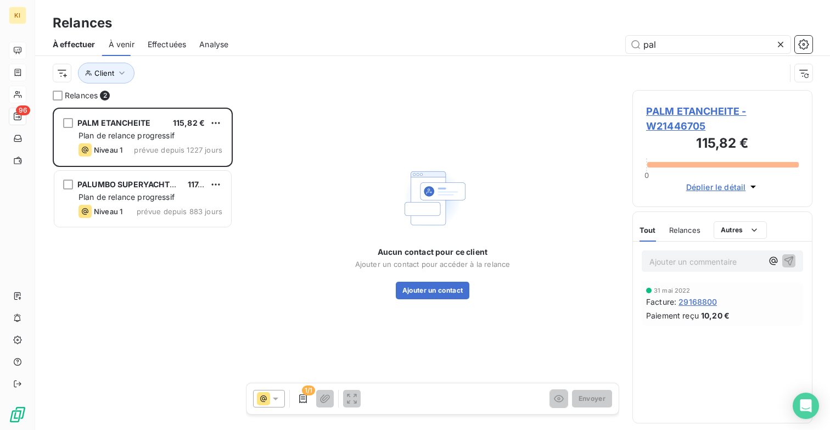
scroll to position [322, 180]
click at [116, 43] on span "À venir" at bounding box center [122, 44] width 26 height 11
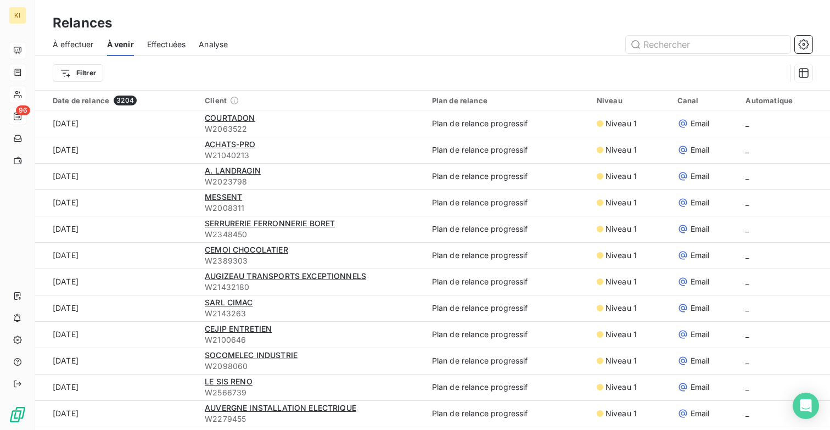
click at [165, 43] on span "Effectuées" at bounding box center [166, 44] width 39 height 11
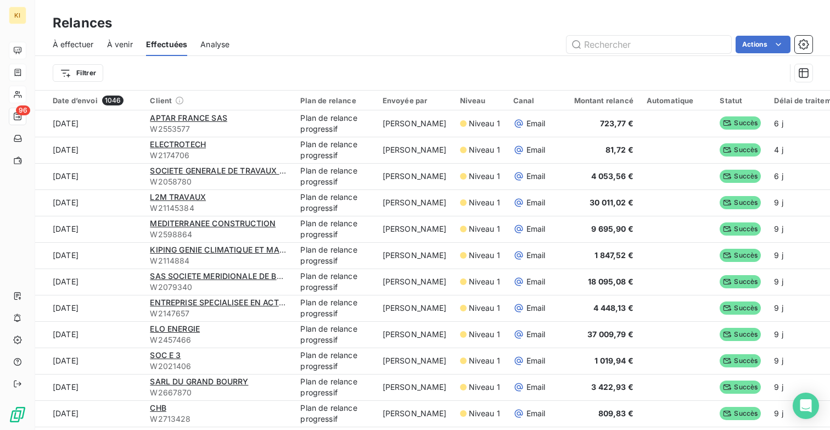
click at [200, 45] on div "À effectuer À venir Effectuées Analyse Actions" at bounding box center [432, 44] width 795 height 23
click at [210, 46] on span "Analyse" at bounding box center [214, 44] width 29 height 11
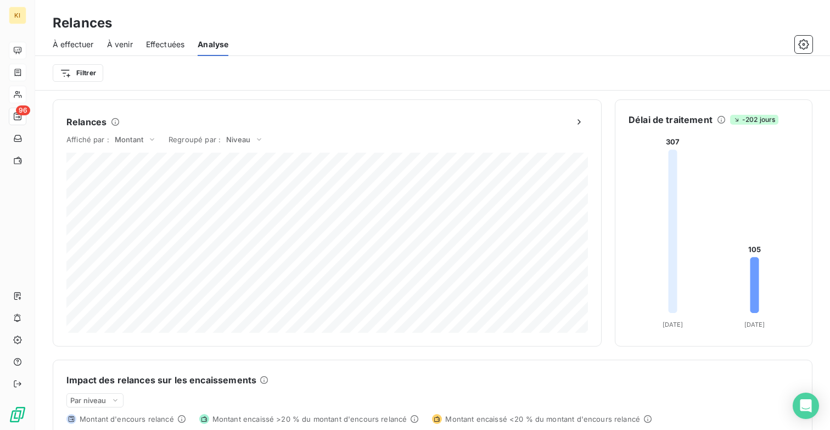
click at [168, 48] on span "Effectuées" at bounding box center [165, 44] width 39 height 11
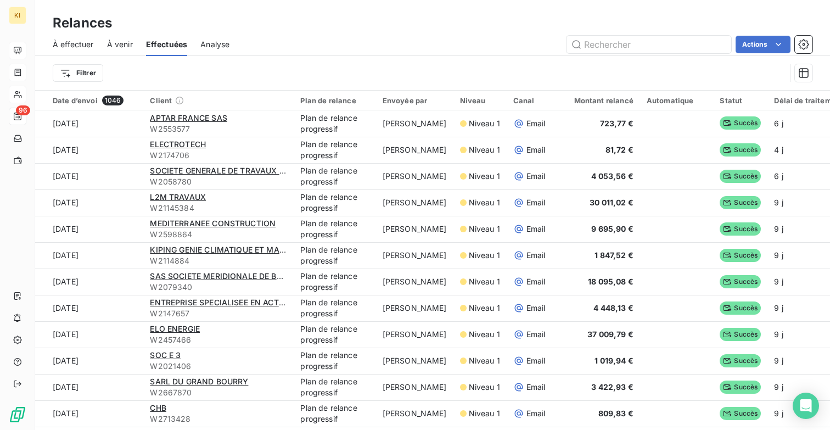
click at [115, 45] on span "À venir" at bounding box center [120, 44] width 26 height 11
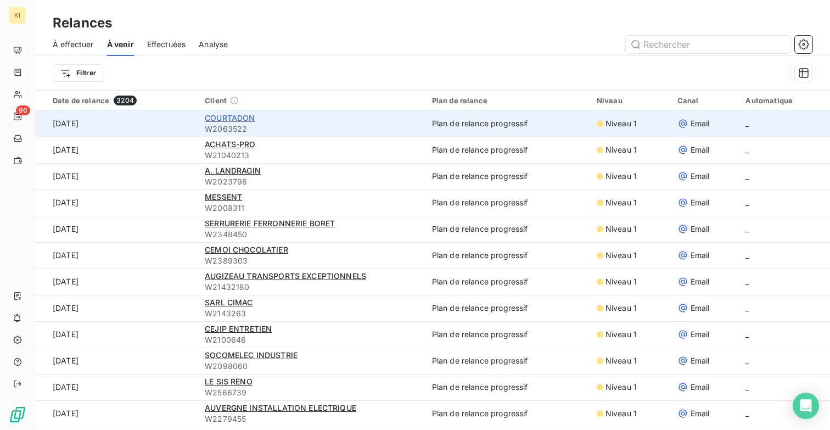
click at [225, 115] on span "COURTADON" at bounding box center [230, 117] width 50 height 9
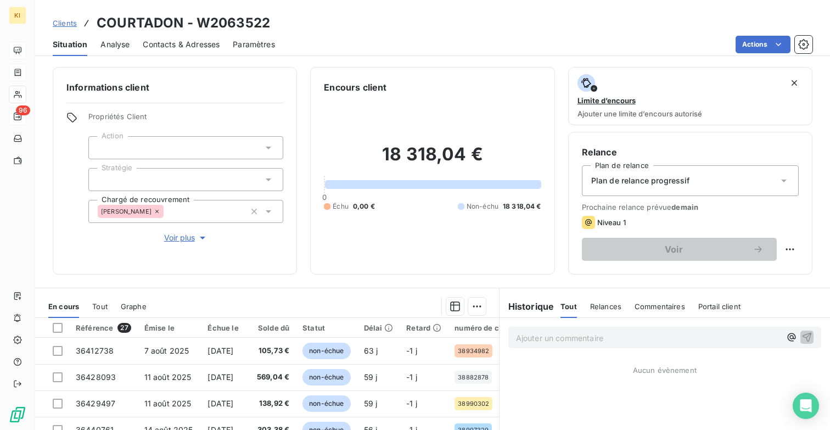
click at [61, 29] on div "Clients COURTADON - W2063522" at bounding box center [161, 23] width 217 height 20
click at [62, 25] on span "Clients" at bounding box center [65, 23] width 24 height 9
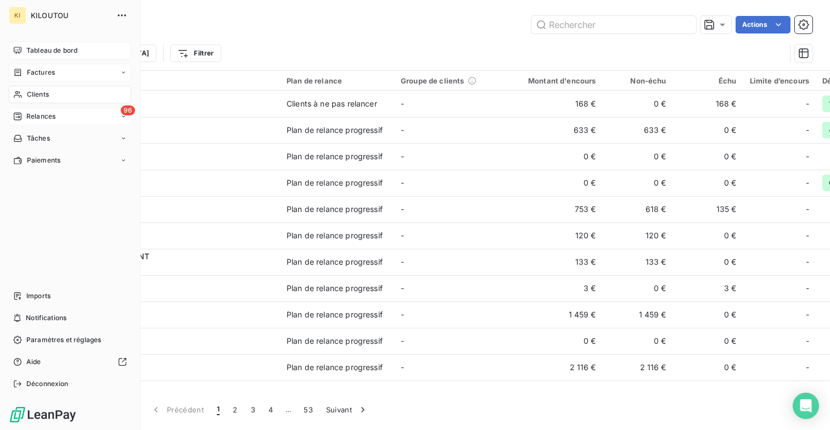
click at [47, 93] on span "Clients" at bounding box center [38, 95] width 22 height 10
click at [65, 158] on div "Paiements" at bounding box center [70, 161] width 122 height 18
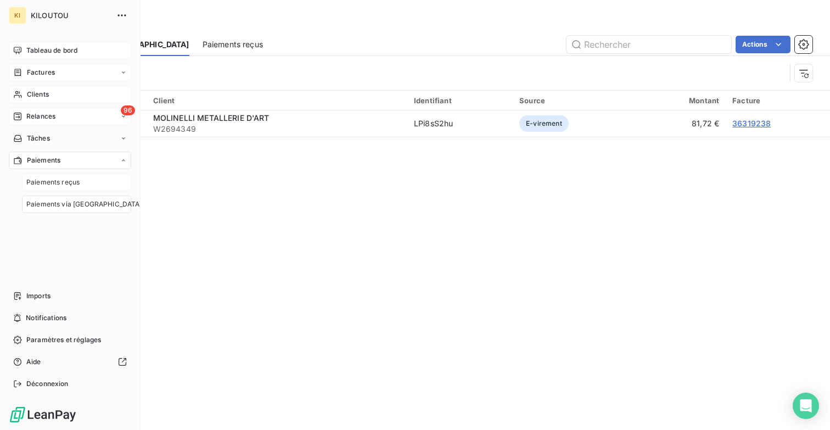
click at [66, 178] on span "Paiements reçus" at bounding box center [52, 182] width 53 height 10
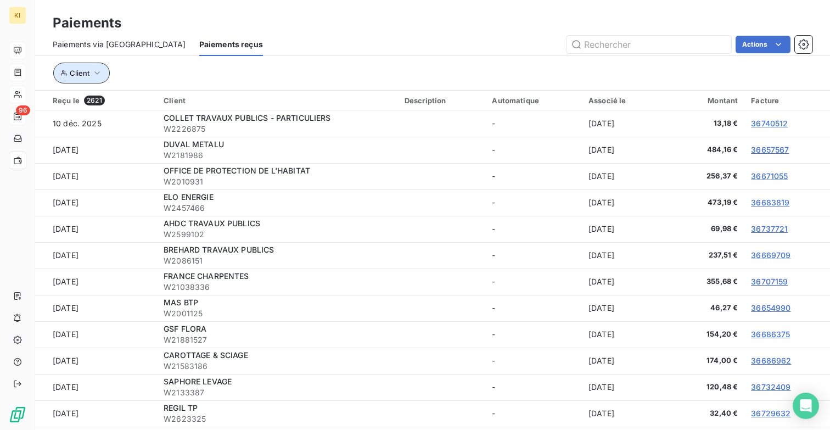
click at [90, 72] on button "Client" at bounding box center [81, 73] width 57 height 21
click at [139, 66] on div "Client" at bounding box center [419, 73] width 733 height 21
click at [88, 70] on button "Client" at bounding box center [81, 73] width 57 height 21
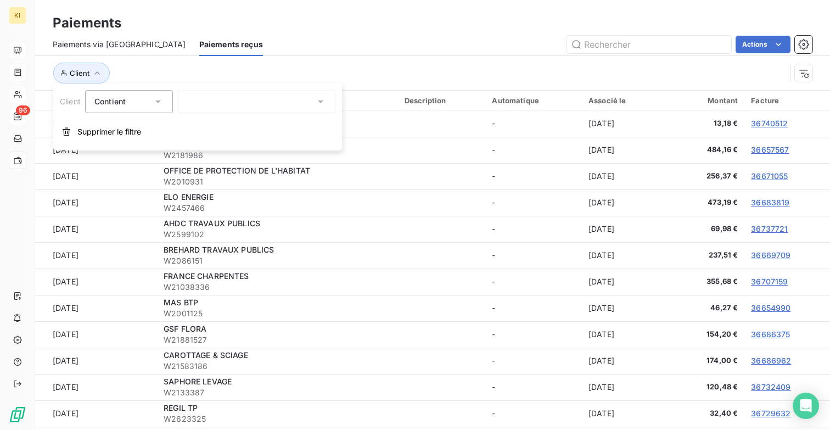
click at [106, 104] on span "Contient" at bounding box center [109, 101] width 31 height 9
click at [115, 71] on div "Client" at bounding box center [419, 73] width 733 height 21
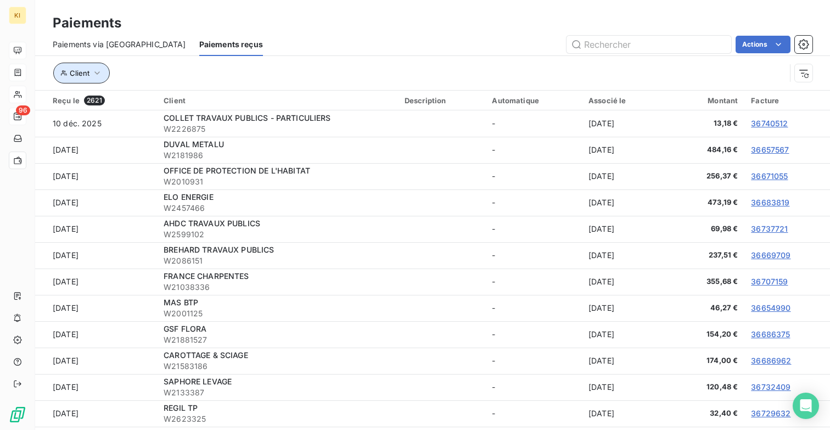
click at [79, 71] on span "Client" at bounding box center [80, 73] width 20 height 9
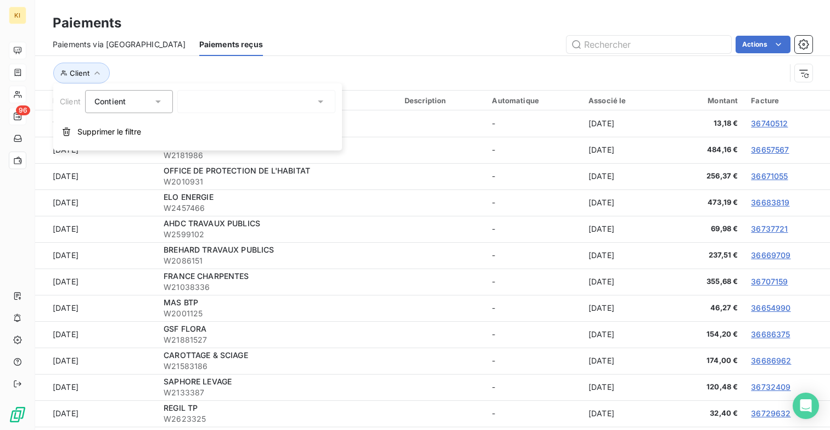
click at [583, 81] on div "Client" at bounding box center [419, 73] width 733 height 21
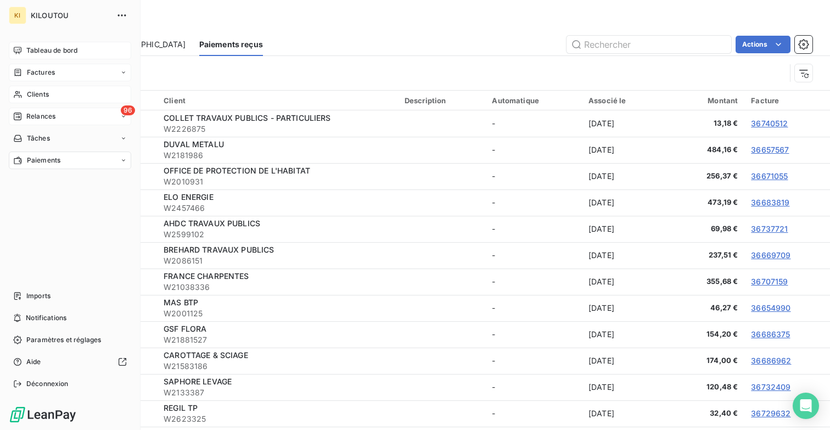
click at [37, 158] on span "Paiements" at bounding box center [43, 160] width 33 height 10
click at [58, 199] on span "Paiements via le Portail" at bounding box center [84, 204] width 116 height 10
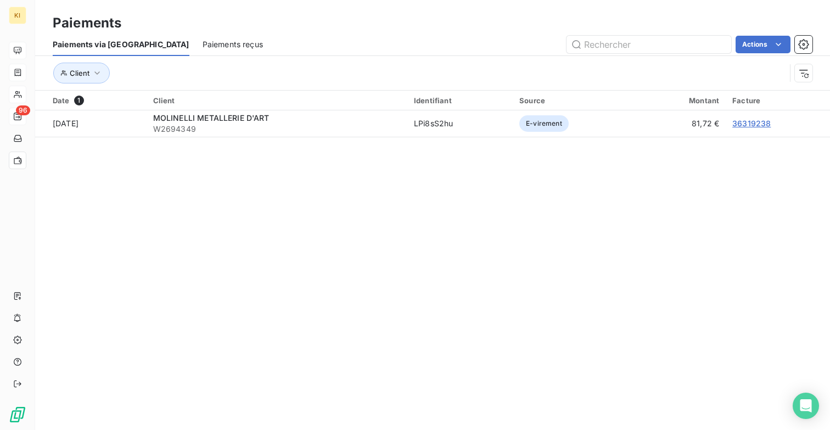
click at [238, 209] on section "Paiements Paiements via le Portail Paiements reçus Actions Client Date 1 Client…" at bounding box center [432, 215] width 795 height 430
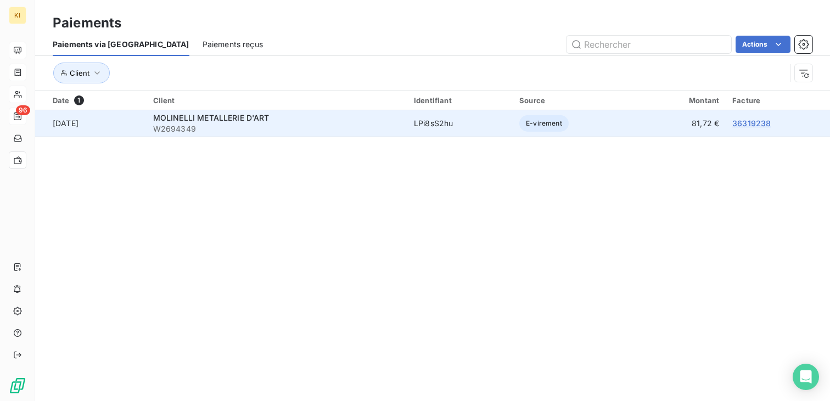
click at [689, 123] on td "81,72 €" at bounding box center [682, 123] width 87 height 26
drag, startPoint x: 689, startPoint y: 123, endPoint x: 722, endPoint y: 123, distance: 32.9
click at [722, 123] on td "81,72 €" at bounding box center [682, 123] width 87 height 26
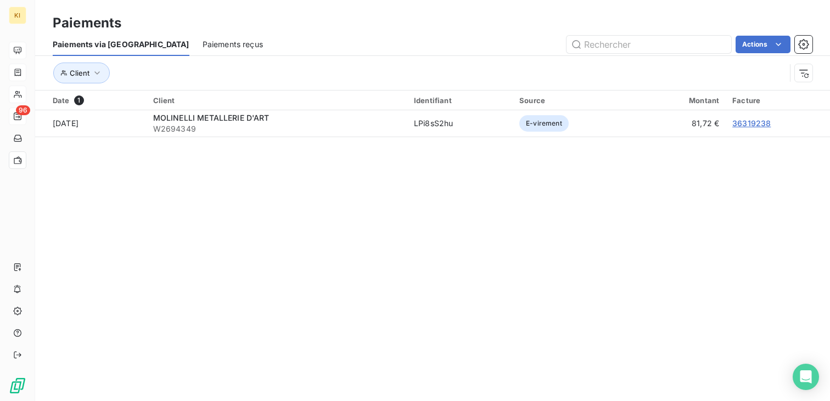
click at [714, 138] on div "Date 1 Client Identifiant Source Montant Facture 9 oct. 2025 MOLINELLI METALLER…" at bounding box center [432, 133] width 795 height 84
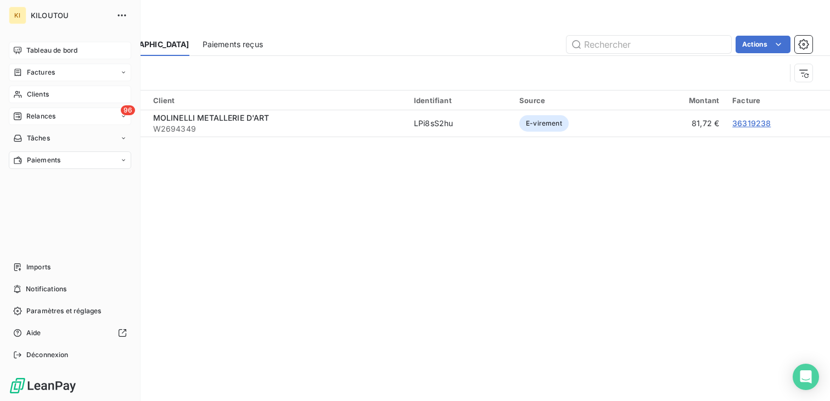
click at [72, 160] on div "Paiements" at bounding box center [70, 161] width 122 height 18
click at [57, 317] on div "Paramètres et réglages" at bounding box center [70, 312] width 122 height 18
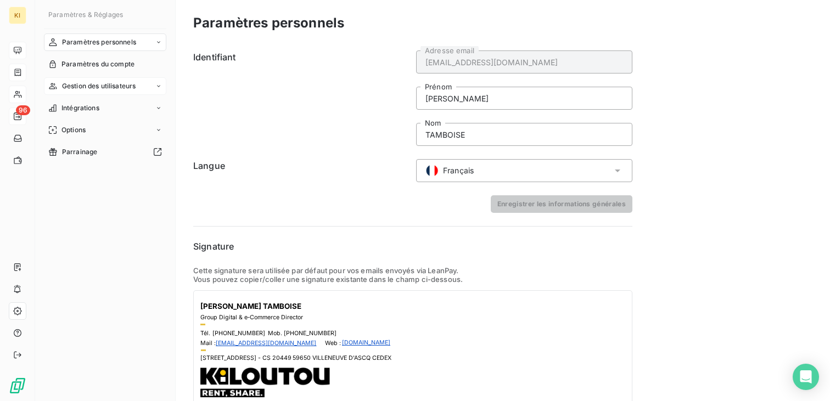
click at [133, 84] on span "Gestion des utilisateurs" at bounding box center [99, 86] width 74 height 10
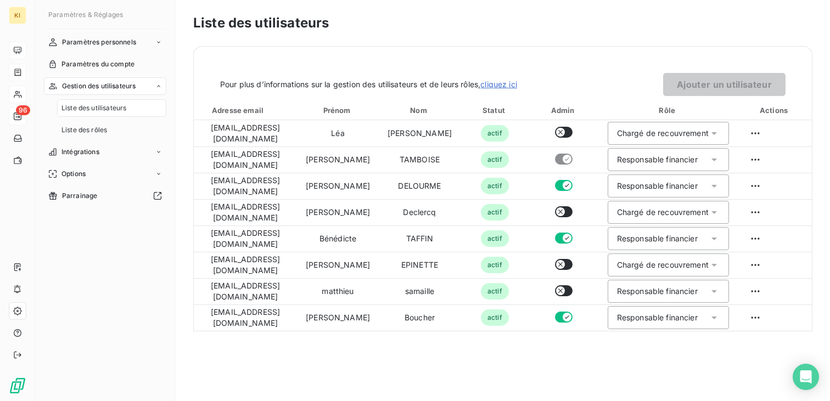
click at [123, 103] on span "Liste des utilisateurs" at bounding box center [94, 108] width 65 height 10
click at [110, 130] on div "Liste des rôles" at bounding box center [111, 130] width 109 height 18
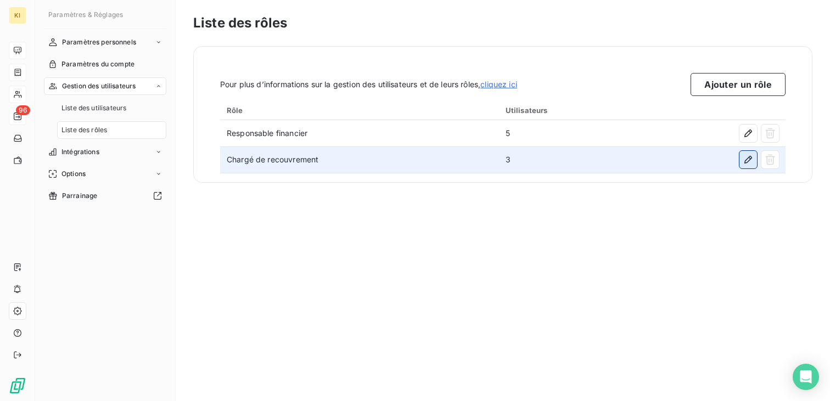
click at [746, 162] on icon "button" at bounding box center [748, 159] width 11 height 11
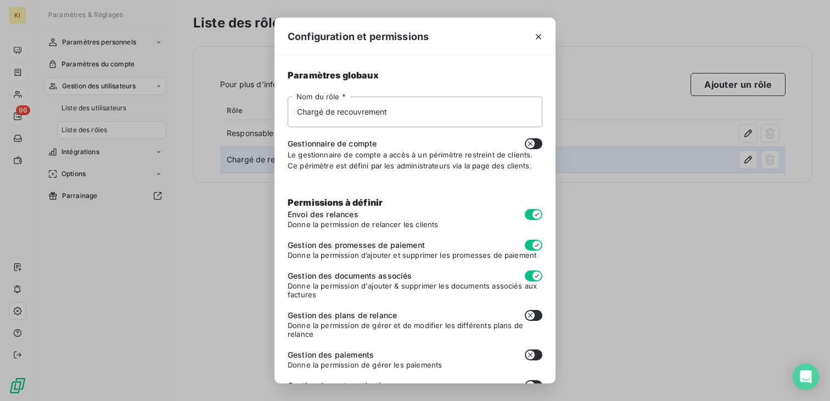
click at [746, 162] on div "Configuration et permissions Paramètres globaux Chargé de recouvrement Nom du r…" at bounding box center [415, 200] width 830 height 401
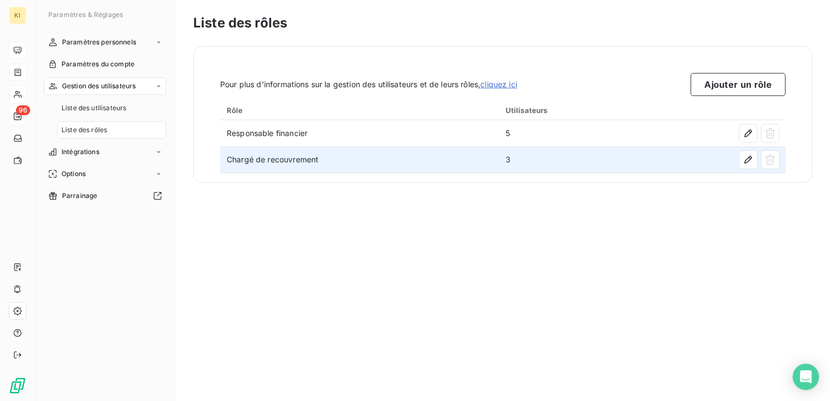
click at [746, 162] on icon "button" at bounding box center [748, 159] width 11 height 11
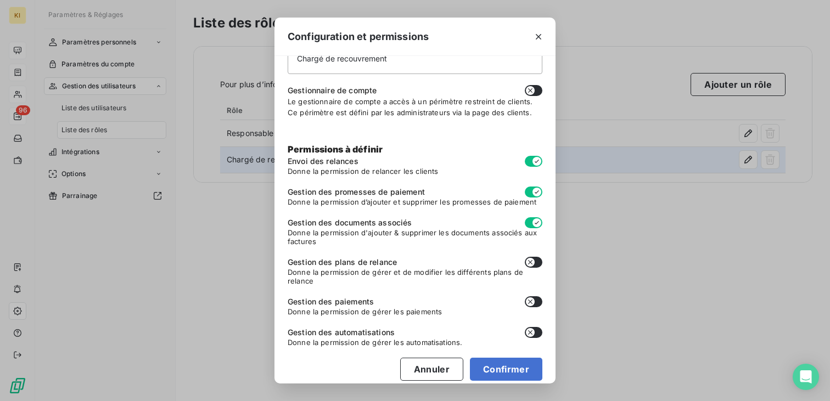
scroll to position [64, 0]
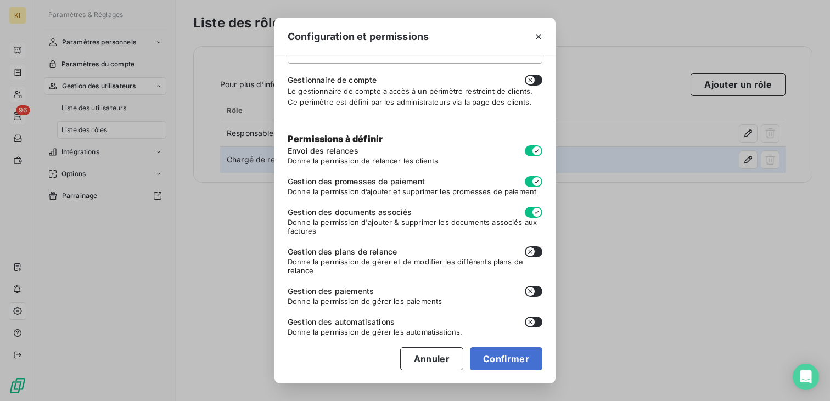
click at [534, 292] on icon "button" at bounding box center [530, 291] width 9 height 9
click at [513, 360] on button "Confirmer" at bounding box center [506, 359] width 72 height 23
checkbox input "true"
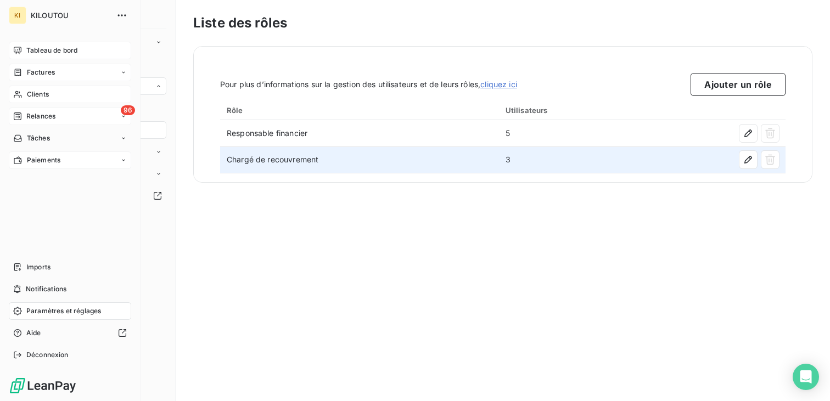
click at [71, 160] on div "Paiements" at bounding box center [70, 161] width 122 height 18
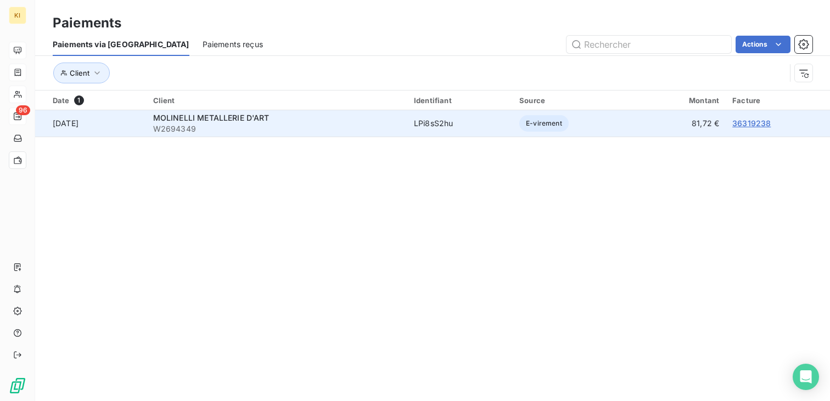
click at [750, 125] on link "36319238" at bounding box center [752, 123] width 38 height 9
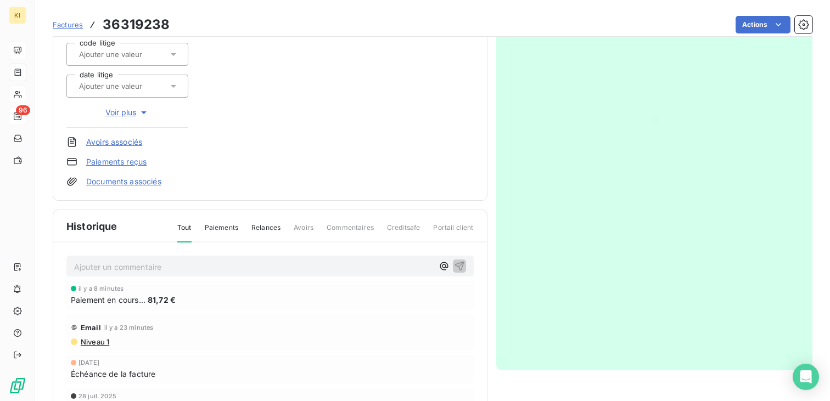
scroll to position [191, 0]
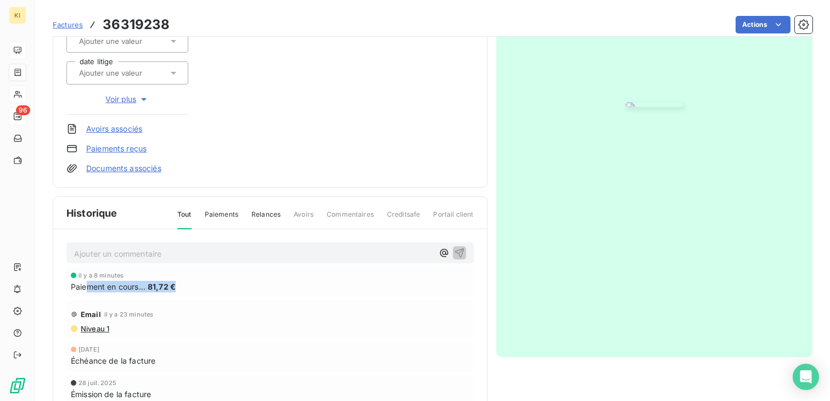
drag, startPoint x: 89, startPoint y: 287, endPoint x: 184, endPoint y: 287, distance: 95.0
click at [184, 287] on div "Paiement en cours... 81,72 €" at bounding box center [270, 287] width 399 height 12
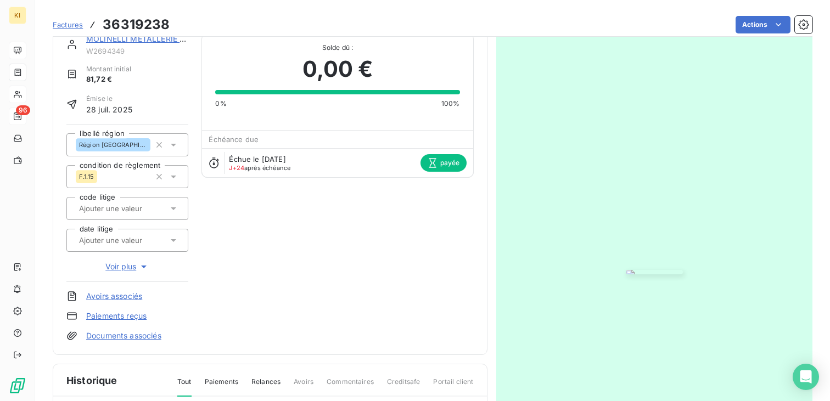
scroll to position [0, 0]
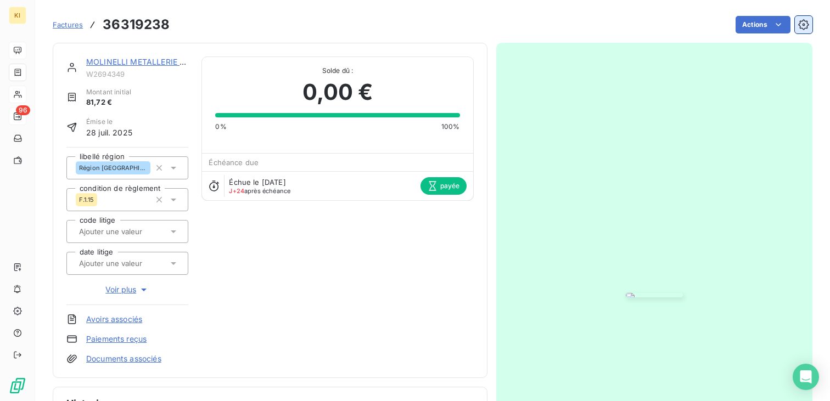
click at [800, 27] on icon "button" at bounding box center [803, 24] width 11 height 11
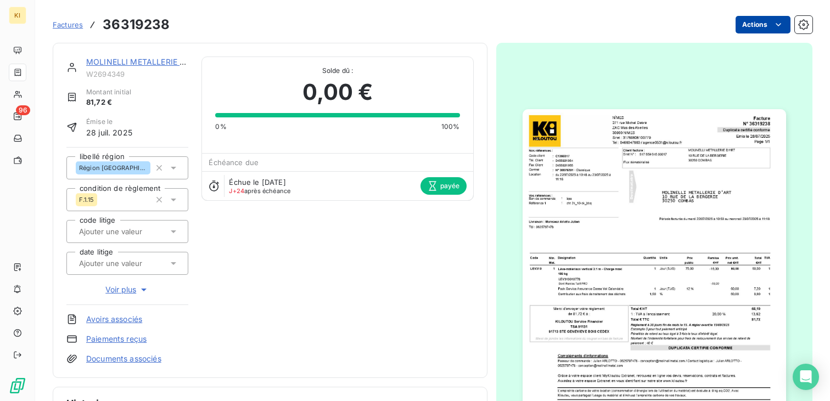
click at [764, 25] on html "KI 96 Factures 36319238 Actions MOLINELLI METALLERIE D'ART W2694349 Montant ini…" at bounding box center [415, 200] width 830 height 401
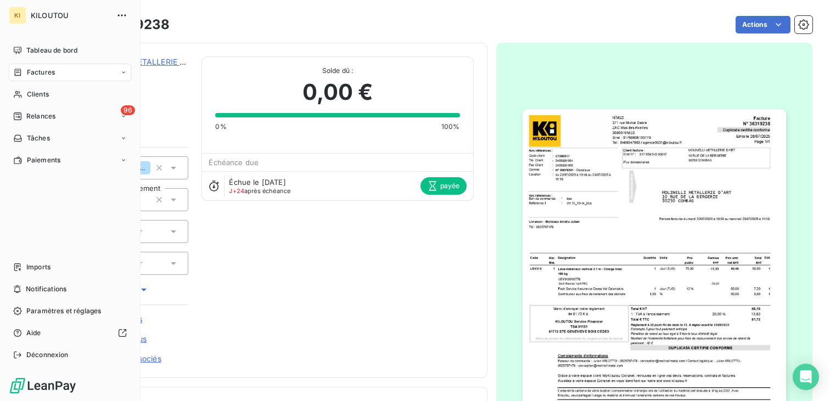
click at [13, 113] on html "KI KILOUTOU Tableau de bord Factures Clients 96 Relances Tâches Paiements Impor…" at bounding box center [415, 200] width 830 height 401
click at [46, 157] on span "Paiements" at bounding box center [43, 160] width 33 height 10
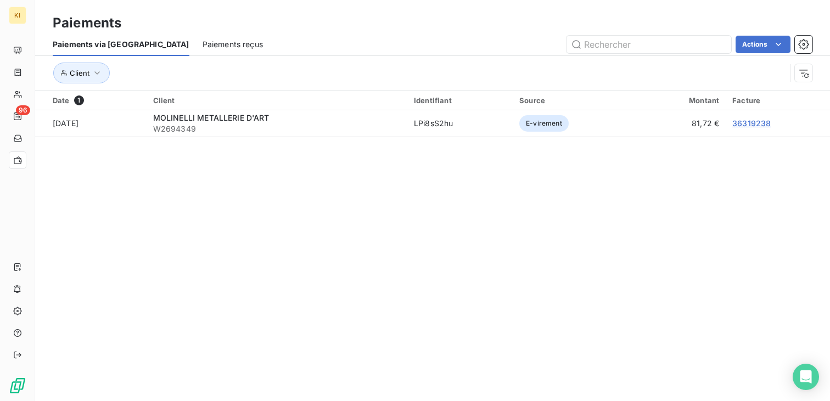
click at [518, 189] on section "Paiements Paiements via le Portail Paiements reçus Actions Client Date 1 Client…" at bounding box center [432, 200] width 795 height 401
click at [770, 47] on html "KI 96 Paiements Paiements via le Portail Paiements reçus Actions Client Date 1 …" at bounding box center [415, 200] width 830 height 401
click at [629, 27] on html "KI 96 Paiements Paiements via le Portail Paiements reçus Actions Exporter les p…" at bounding box center [415, 200] width 830 height 401
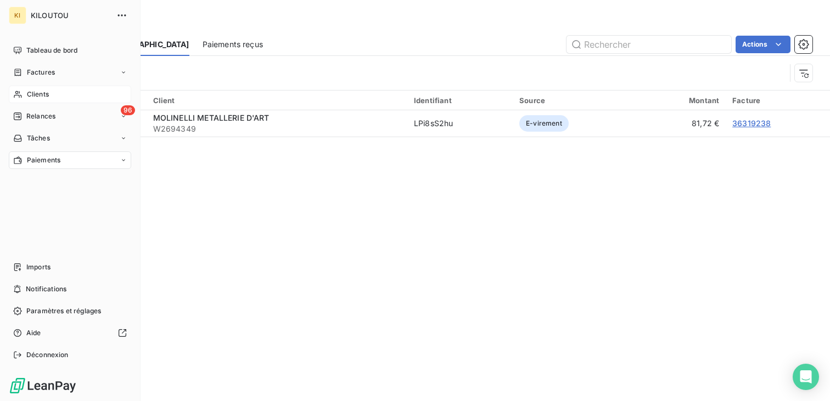
click at [48, 92] on span "Clients" at bounding box center [38, 95] width 22 height 10
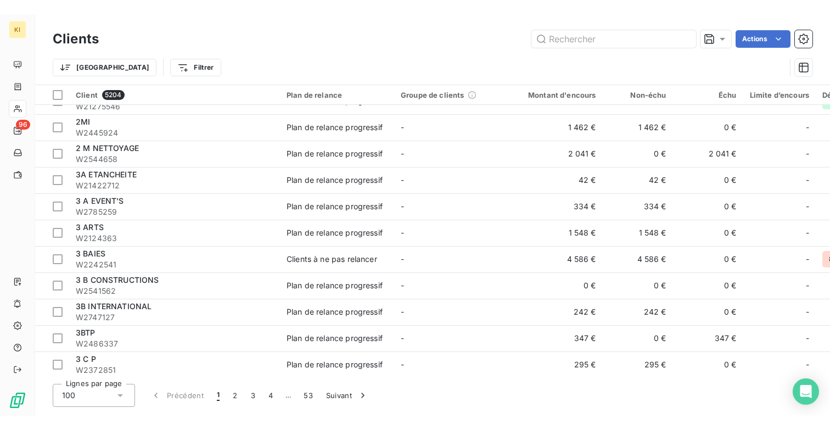
scroll to position [416, 0]
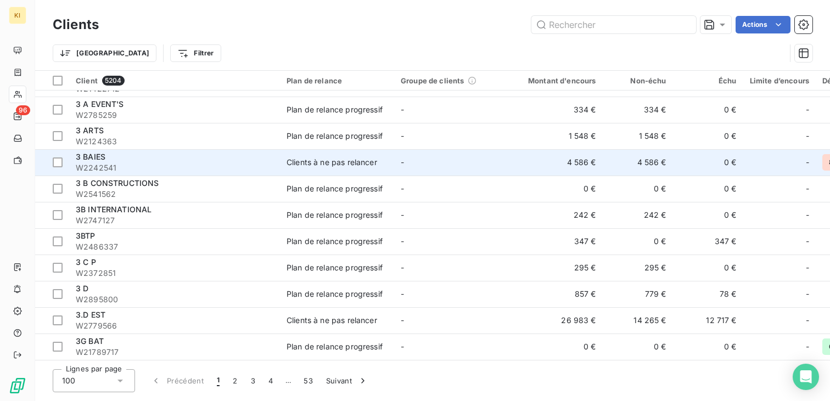
click at [252, 163] on span "W2242541" at bounding box center [175, 168] width 198 height 11
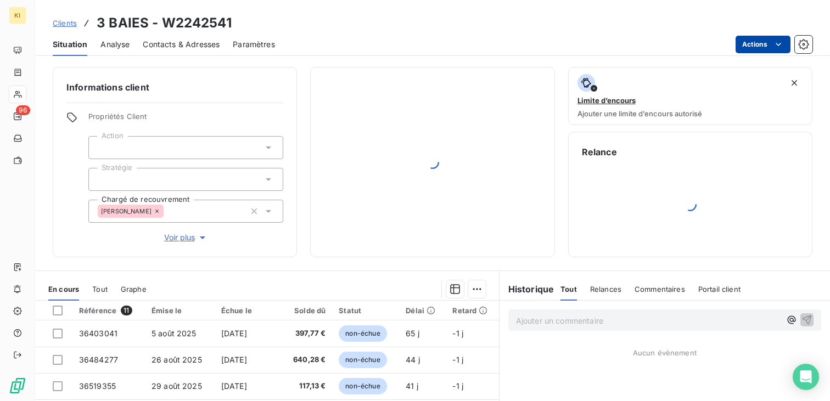
click at [764, 41] on html "KI 96 Clients 3 BAIES - W2242541 Situation Analyse Contacts & Adresses Paramètr…" at bounding box center [415, 200] width 830 height 401
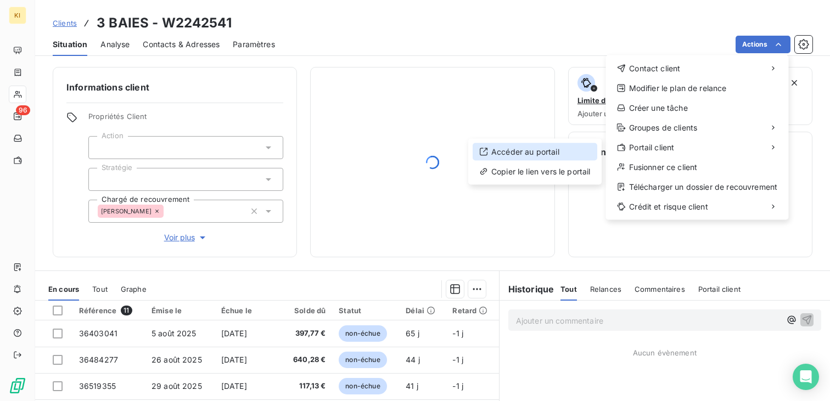
click at [567, 157] on div "Accéder au portail" at bounding box center [535, 152] width 125 height 18
click at [562, 146] on div "Accéder au portail" at bounding box center [535, 152] width 125 height 18
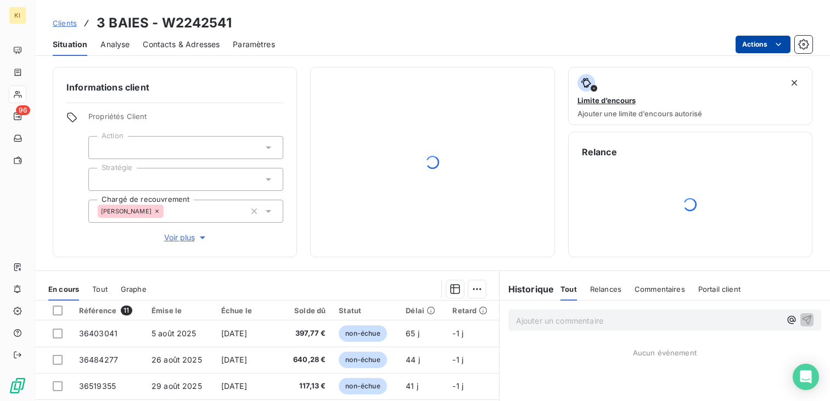
click at [773, 48] on html "KI 96 Clients 3 BAIES - W2242541 Situation Analyse Contacts & Adresses Paramètr…" at bounding box center [415, 200] width 830 height 401
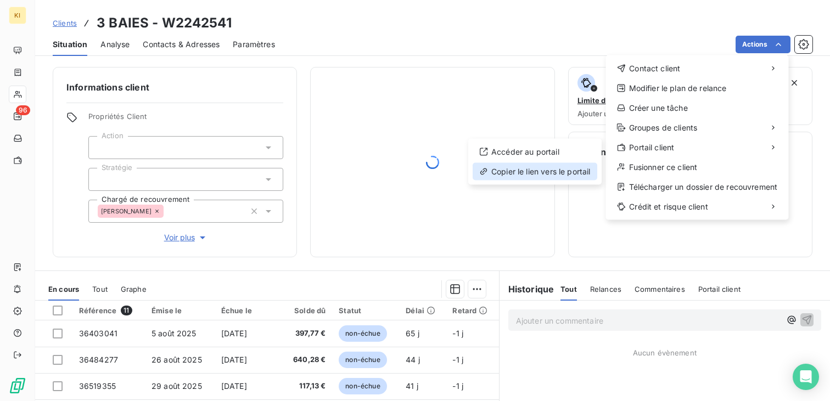
click at [557, 168] on div "Copier le lien vers le portail" at bounding box center [535, 172] width 125 height 18
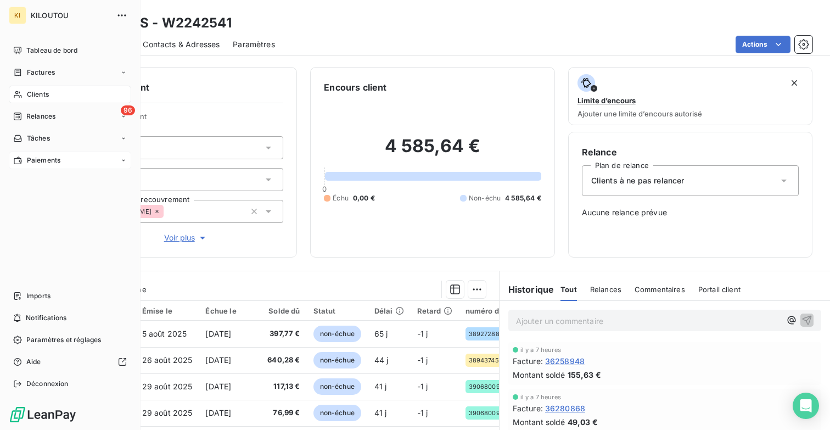
click at [42, 156] on span "Paiements" at bounding box center [43, 160] width 33 height 10
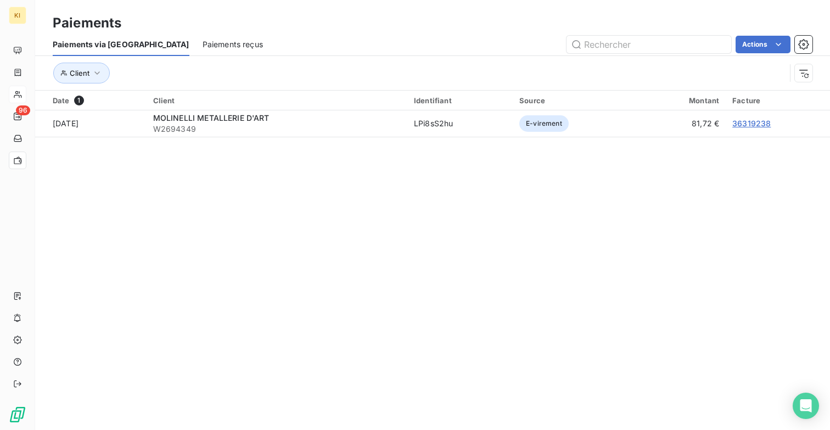
click at [206, 198] on section "Paiements Paiements via le Portail Paiements reçus Actions Client Date 1 Client…" at bounding box center [432, 215] width 795 height 430
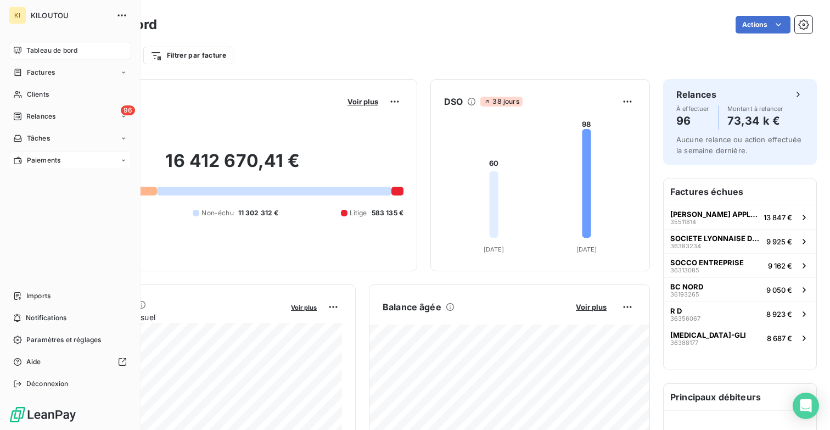
click at [46, 163] on span "Paiements" at bounding box center [43, 160] width 33 height 10
click at [47, 209] on span "Paiements via [GEOGRAPHIC_DATA]" at bounding box center [84, 204] width 116 height 10
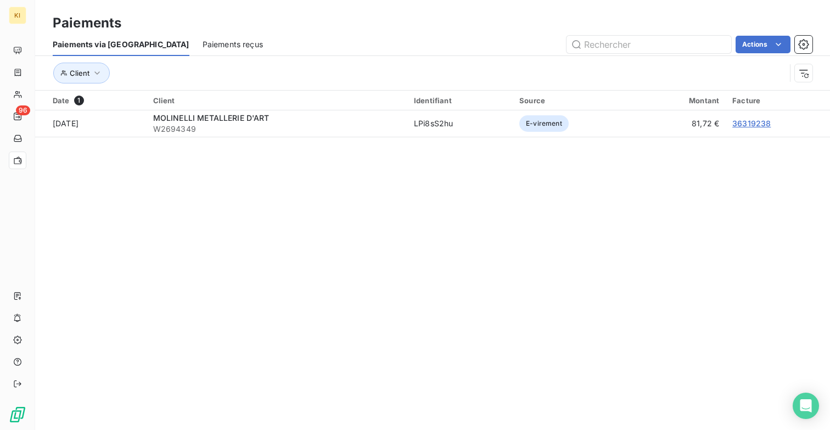
click at [301, 250] on section "Paiements Paiements via le Portail Paiements reçus Actions Client Date 1 Client…" at bounding box center [432, 215] width 795 height 430
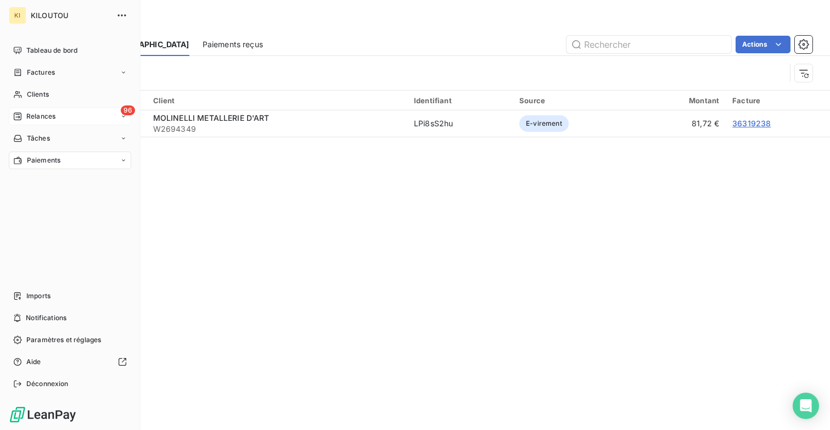
click at [41, 116] on span "Relances" at bounding box center [40, 116] width 29 height 10
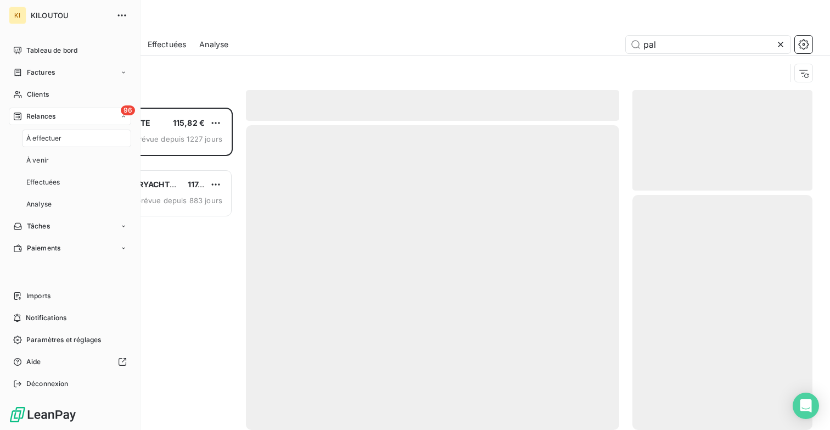
scroll to position [322, 180]
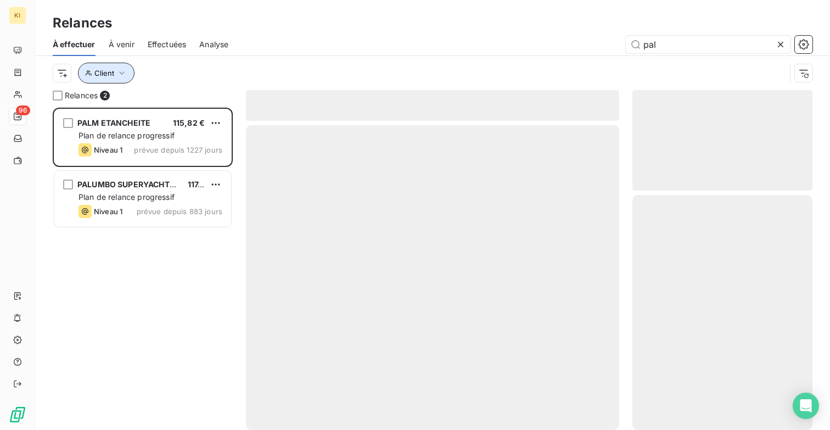
click at [121, 76] on icon "button" at bounding box center [121, 73] width 11 height 11
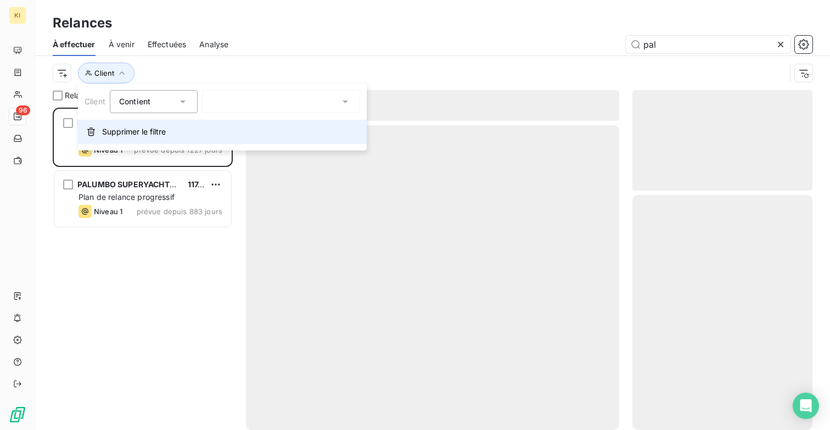
click at [143, 140] on button "Supprimer le filtre" at bounding box center [222, 132] width 289 height 24
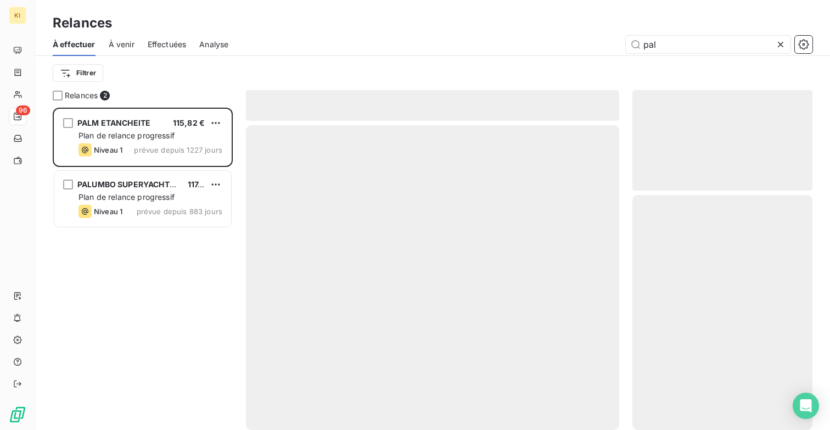
click at [178, 72] on div "Filtrer" at bounding box center [433, 73] width 760 height 21
click at [783, 41] on icon at bounding box center [780, 44] width 11 height 11
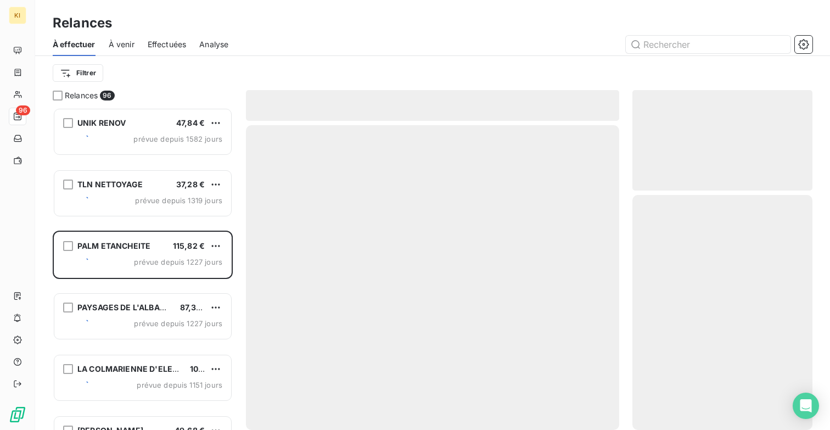
scroll to position [322, 180]
